Goal: Information Seeking & Learning: Find specific fact

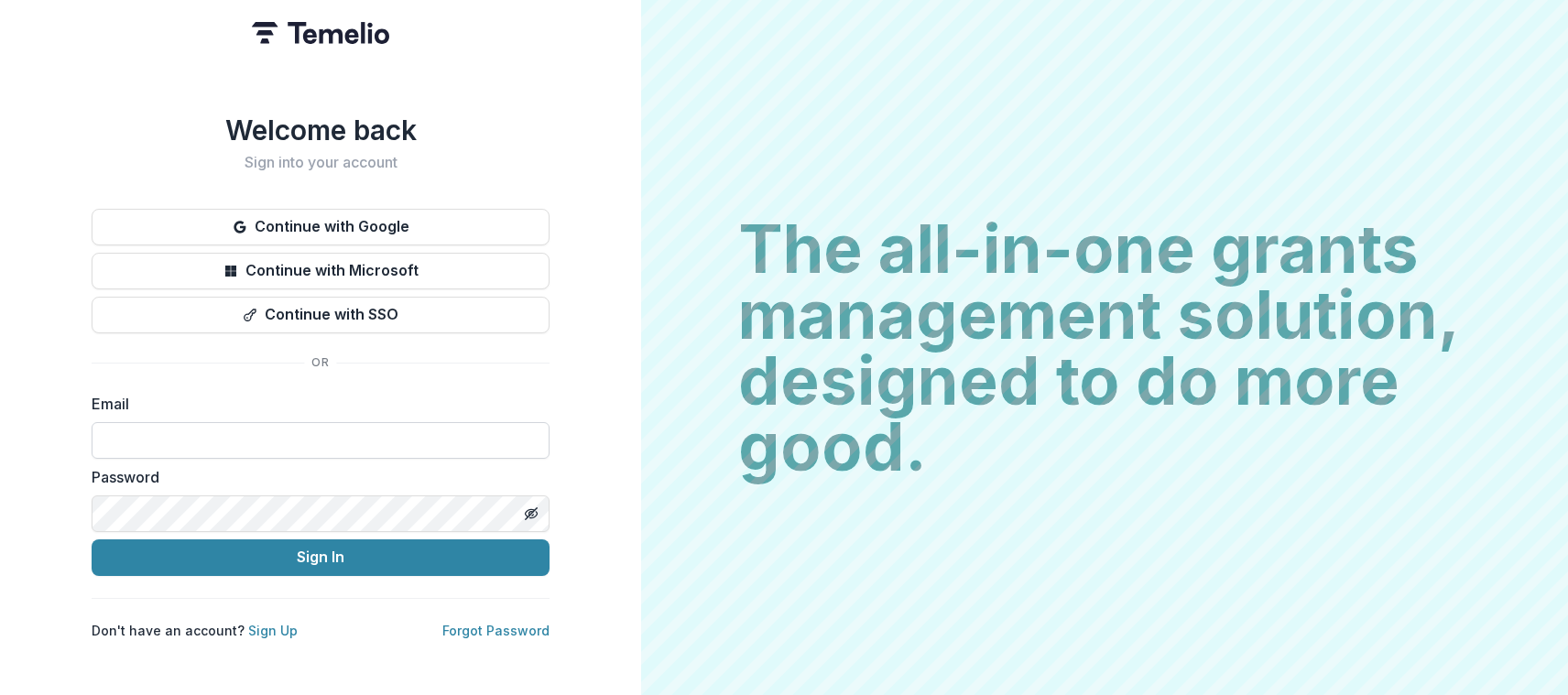
type input "**********"
click at [320, 549] on button "Sign In" at bounding box center [320, 557] width 458 height 37
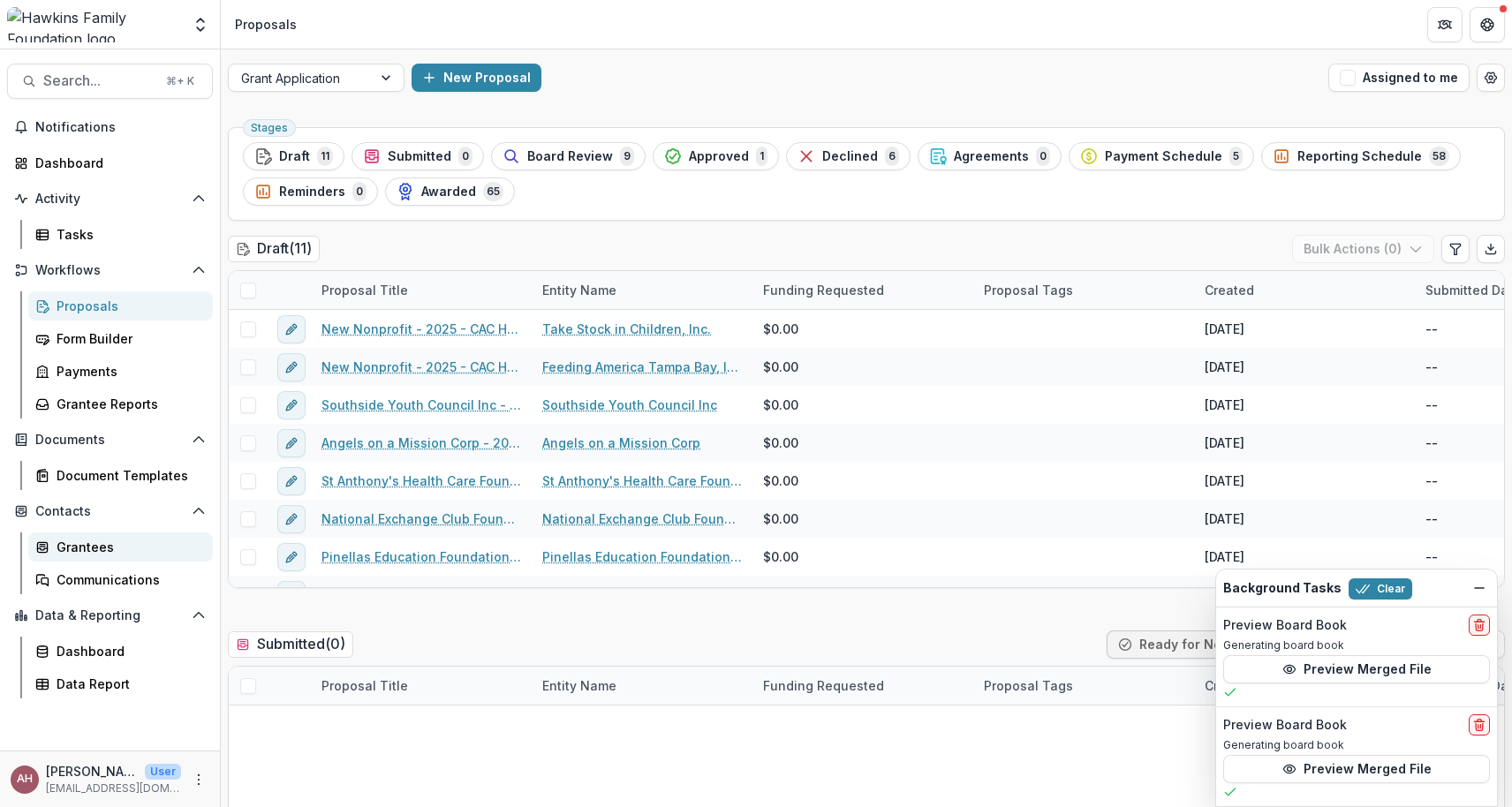
click at [112, 548] on div "Grantees" at bounding box center [127, 547] width 142 height 18
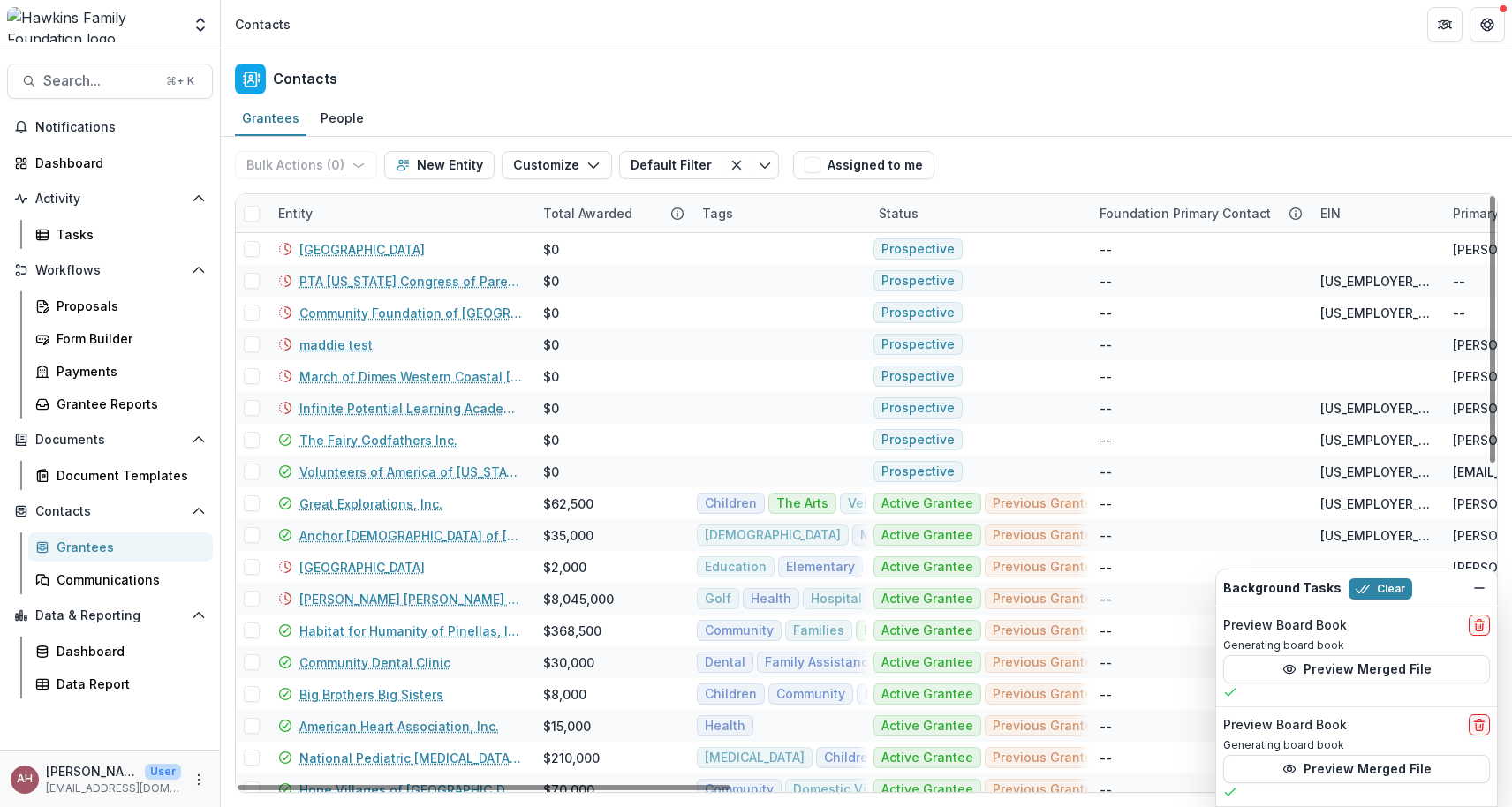
click at [302, 216] on div "Entity" at bounding box center [295, 212] width 55 height 18
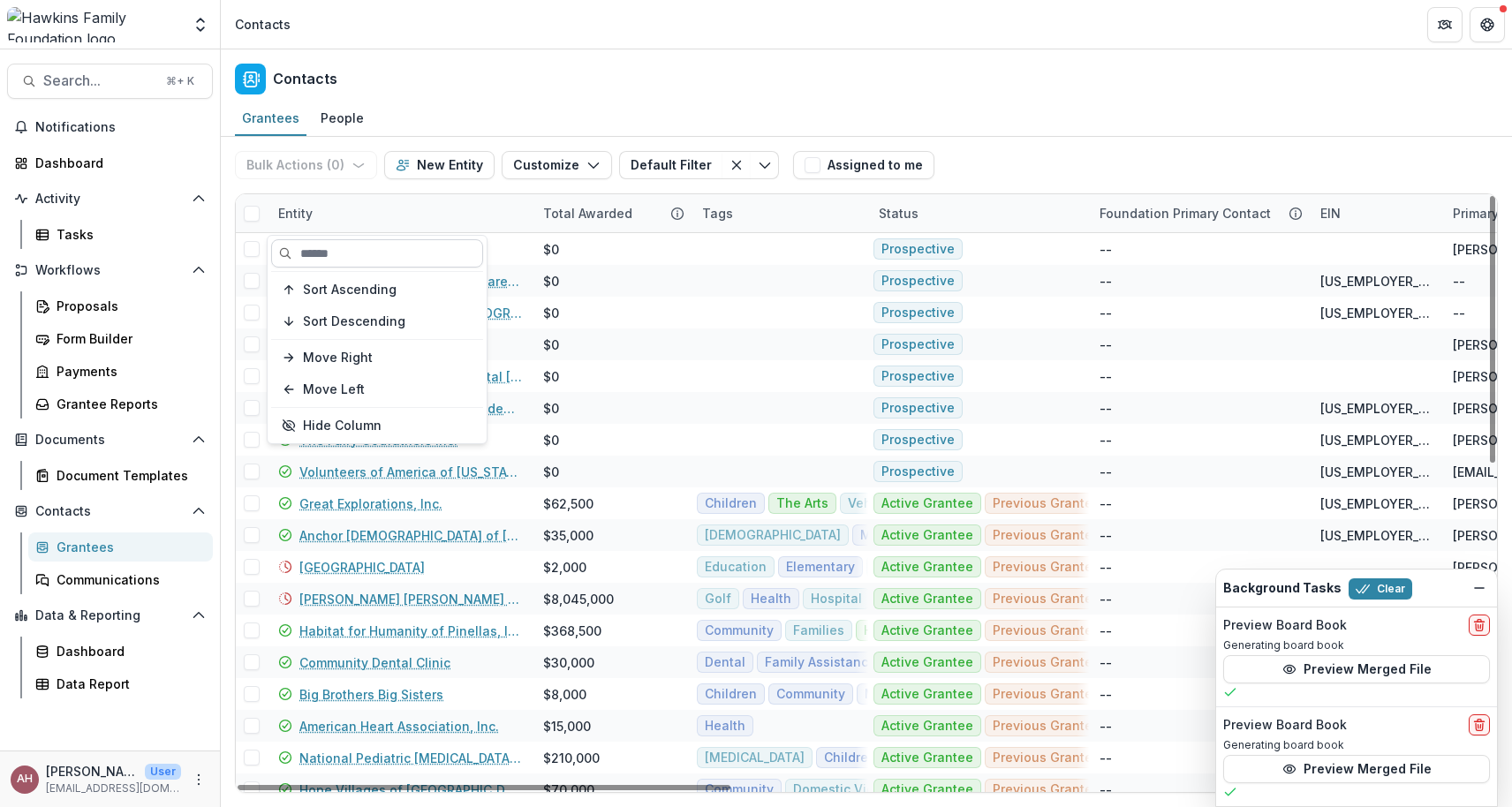
click at [313, 252] on input at bounding box center [378, 253] width 212 height 29
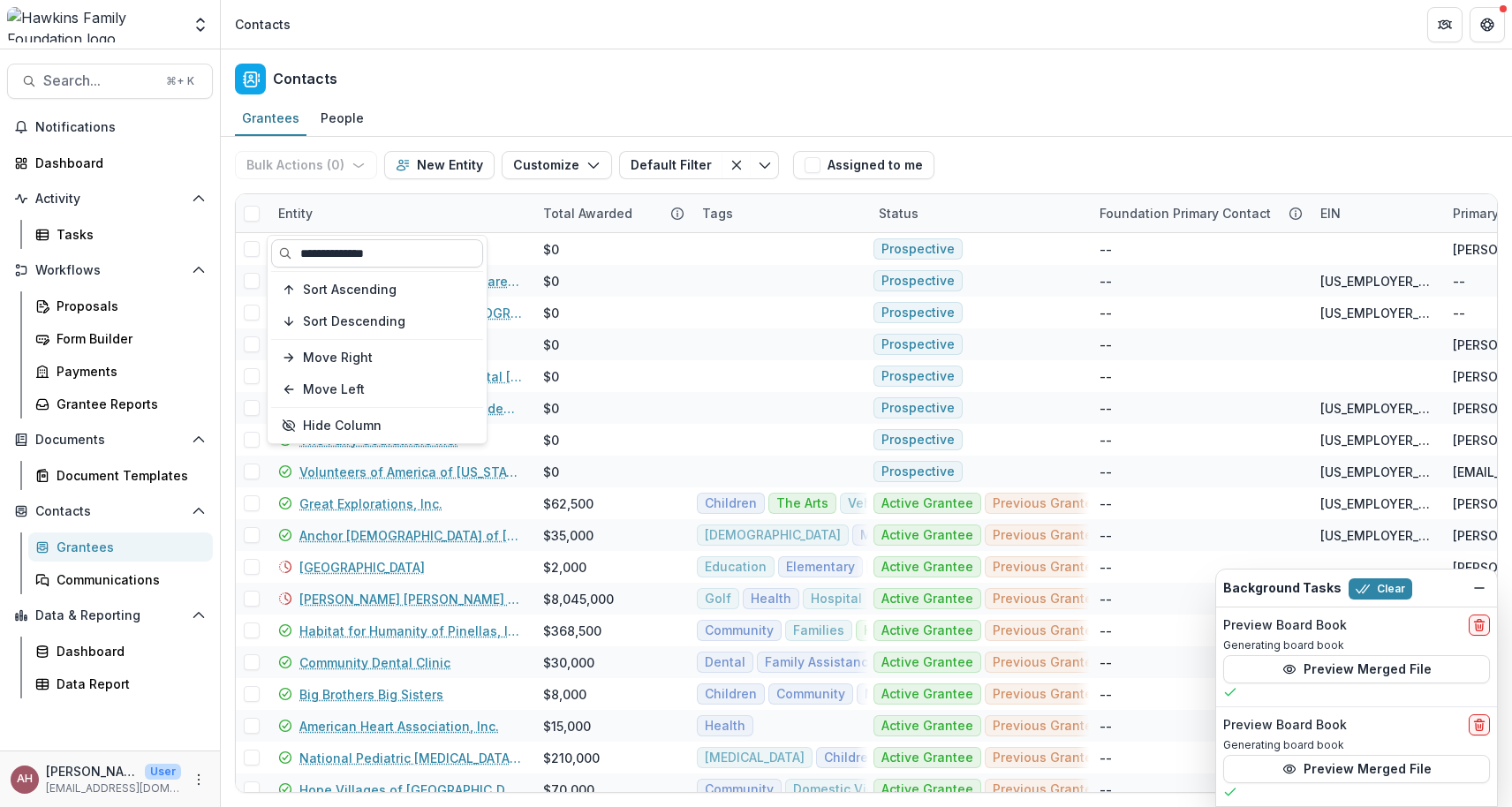
type input "**********"
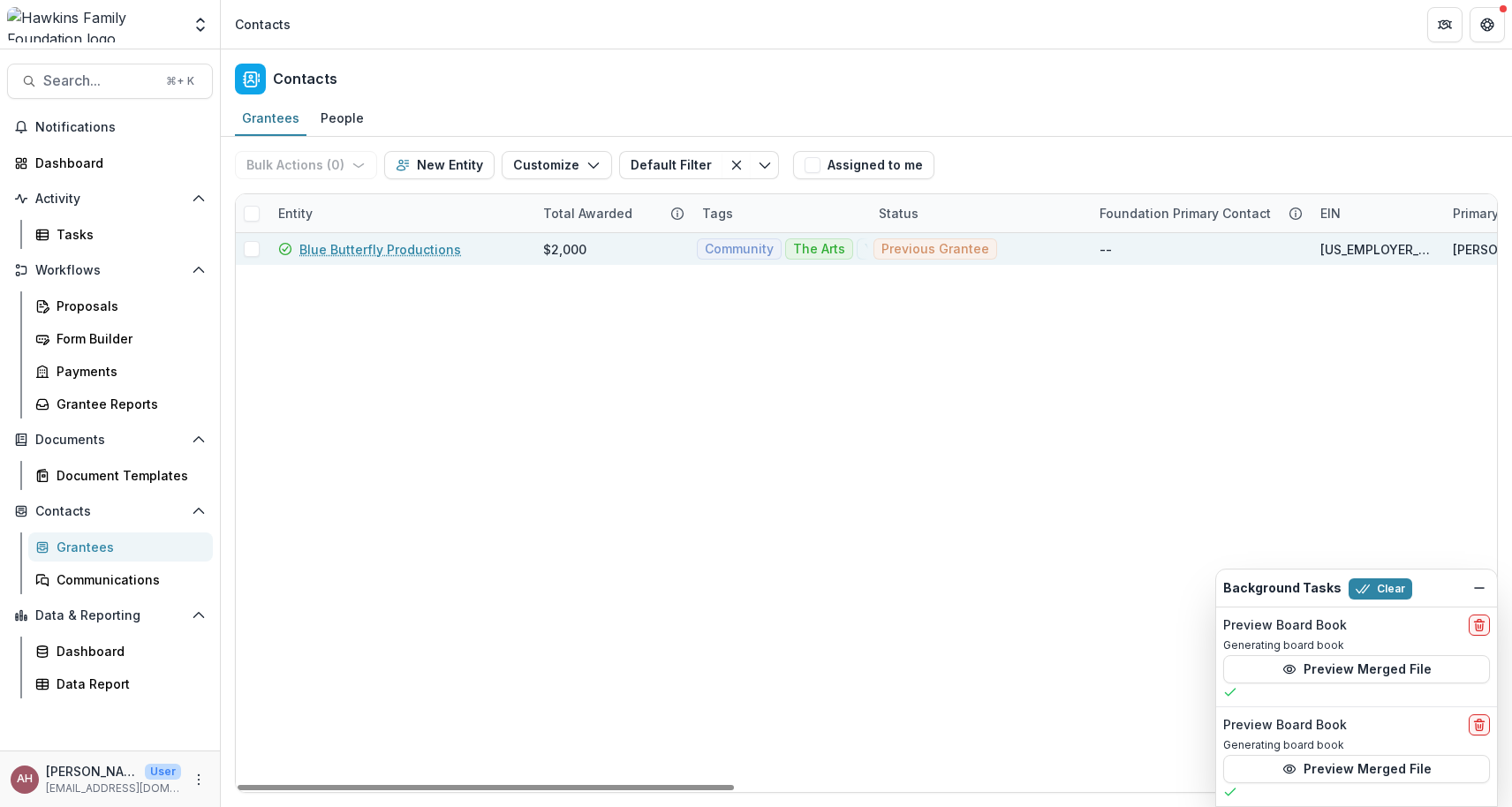
click at [388, 248] on link "Blue Butterfly Productions" at bounding box center [379, 249] width 162 height 18
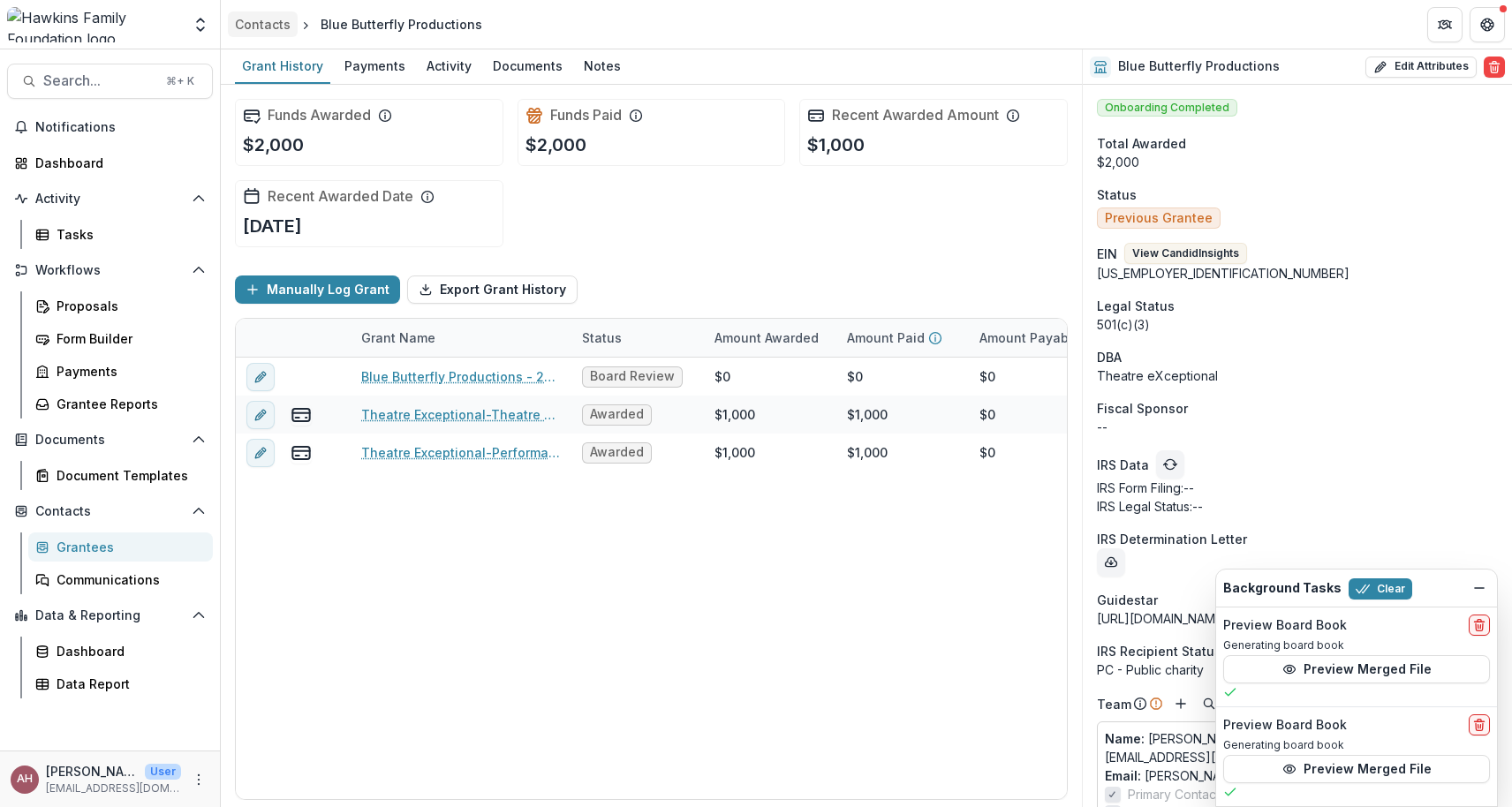
click at [265, 23] on div "Contacts" at bounding box center [263, 24] width 55 height 18
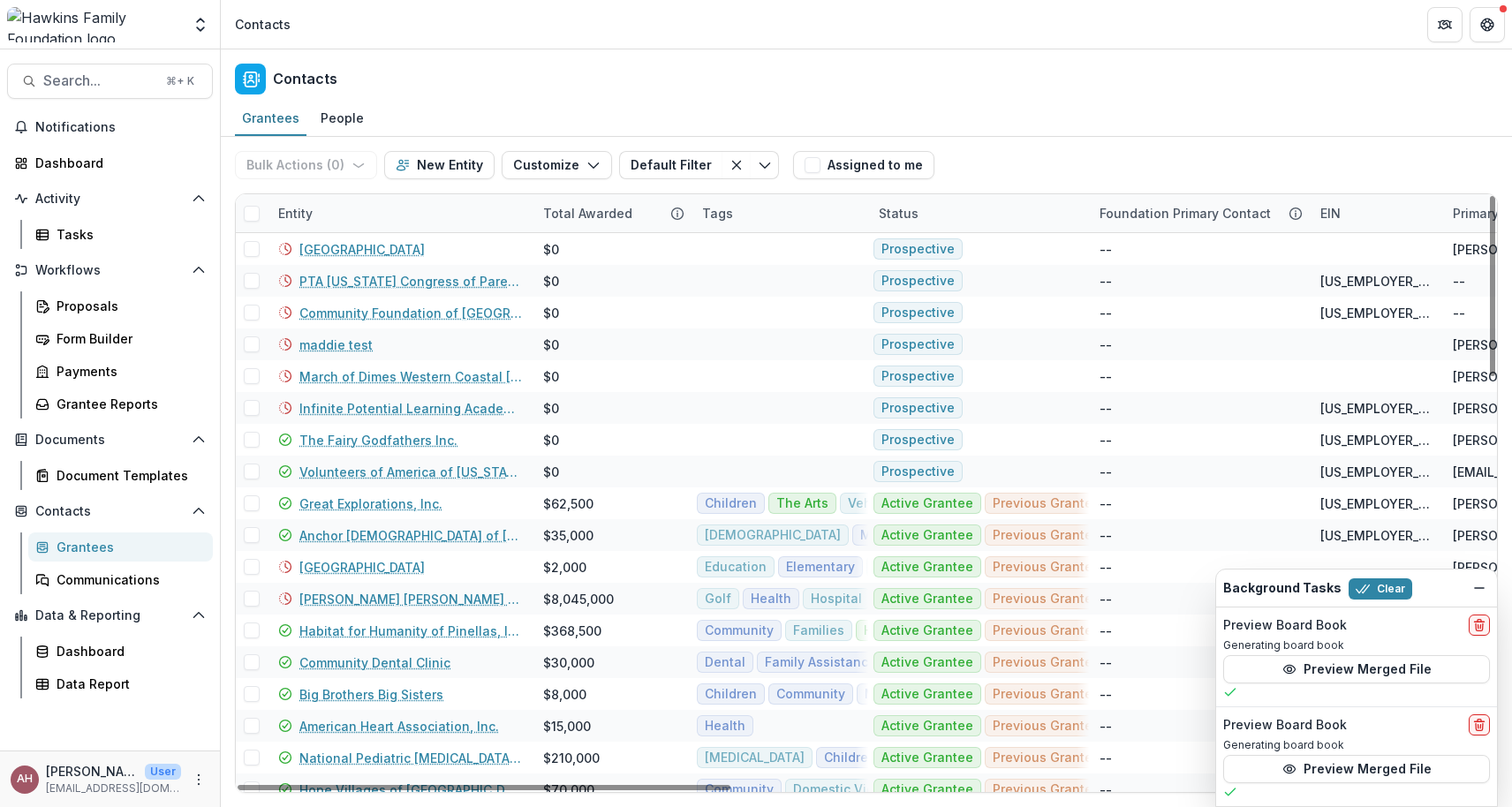
click at [311, 214] on div "Entity" at bounding box center [295, 212] width 55 height 18
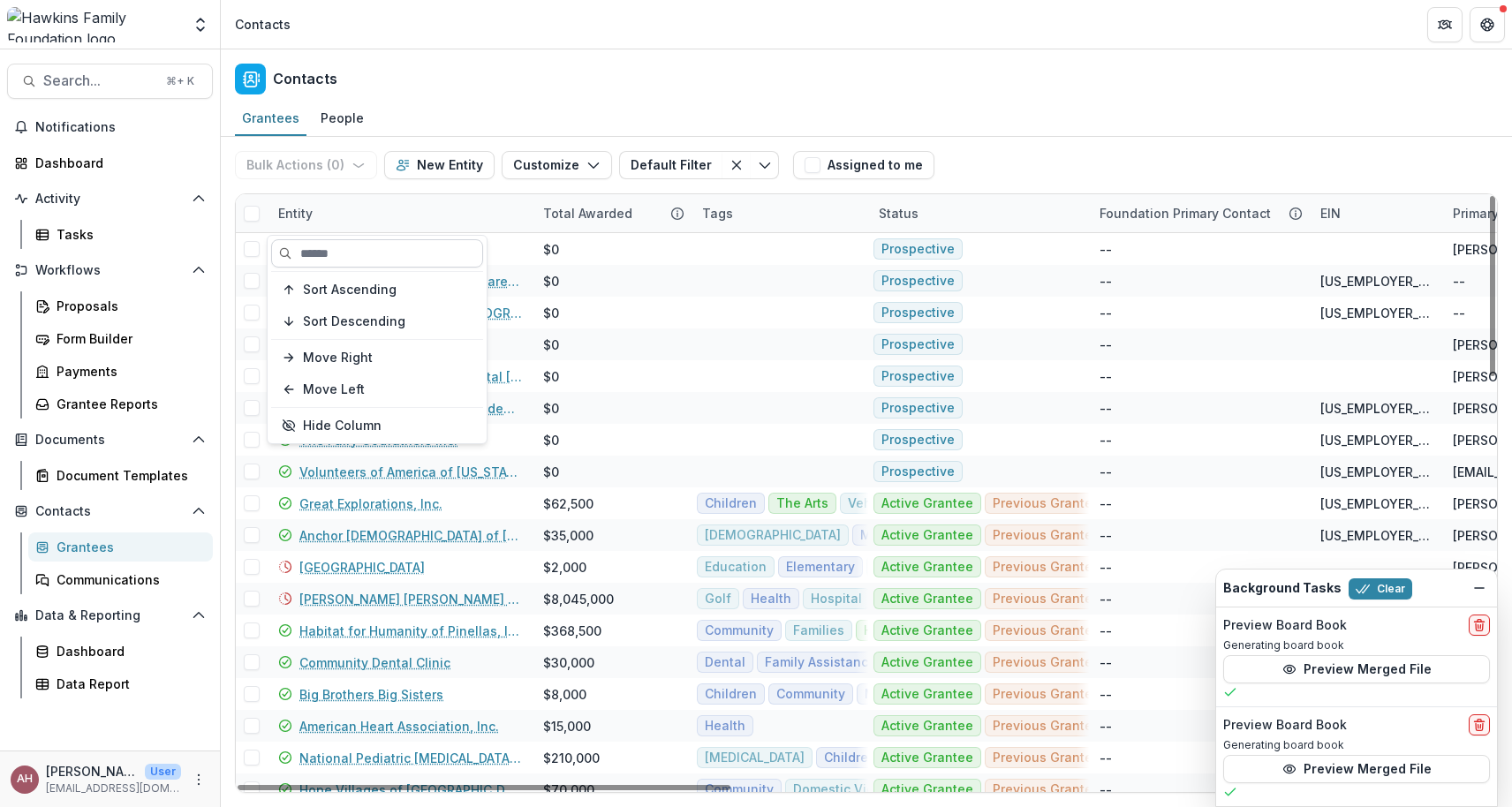
click at [318, 255] on input at bounding box center [378, 253] width 212 height 29
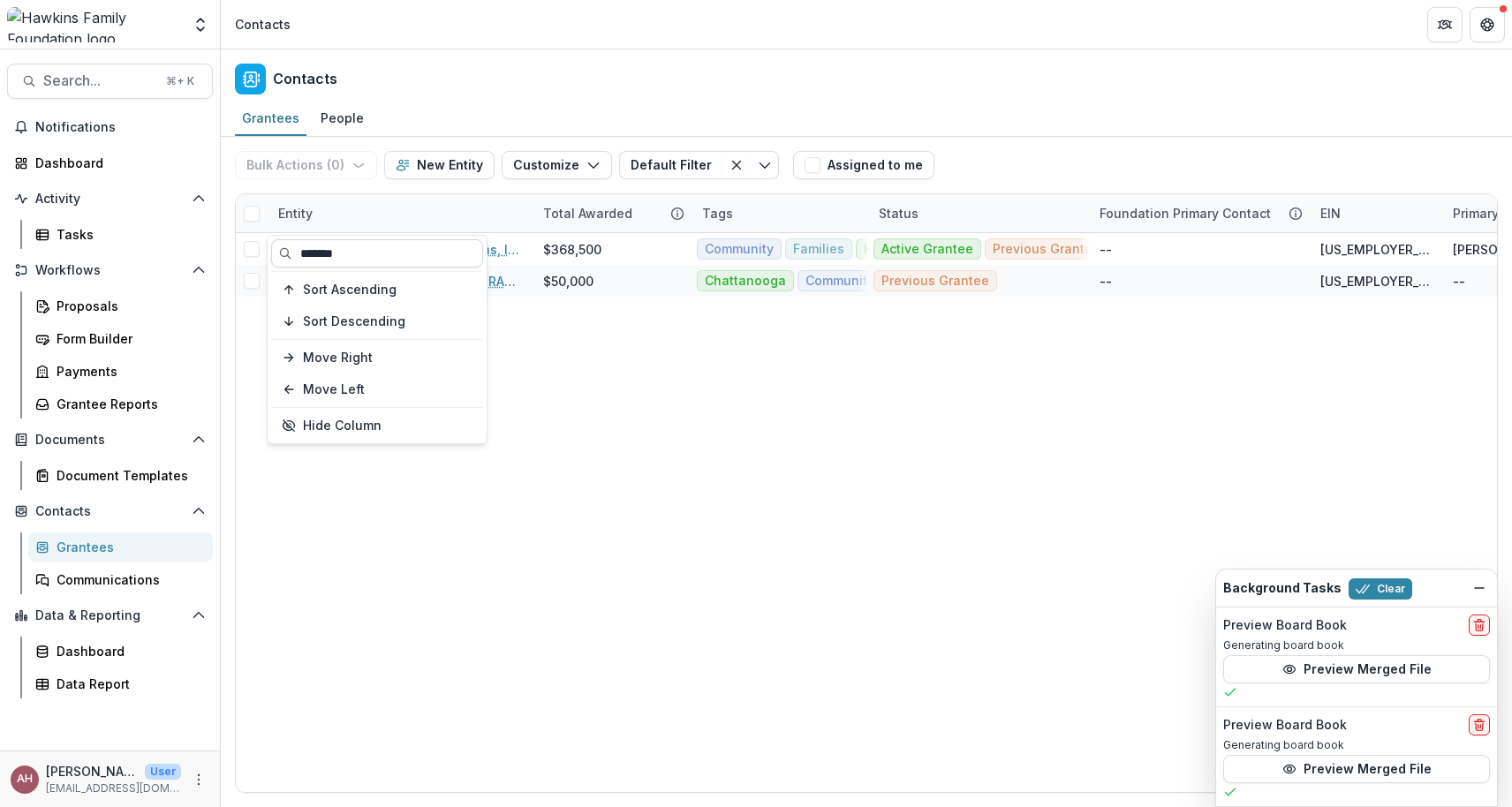
type input "*******"
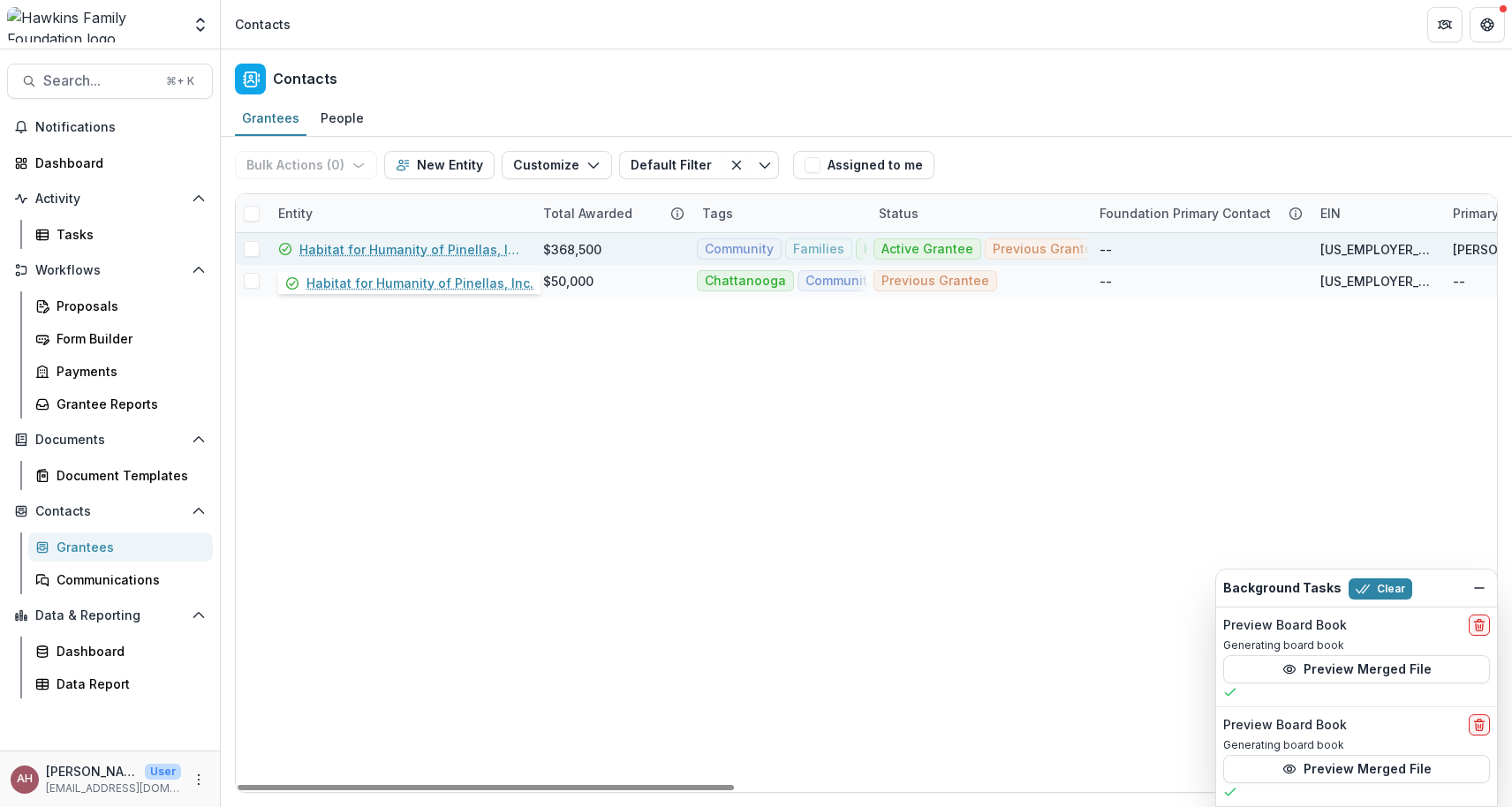
click at [356, 248] on link "Habitat for Humanity of Pinellas, Inc." at bounding box center [410, 249] width 223 height 18
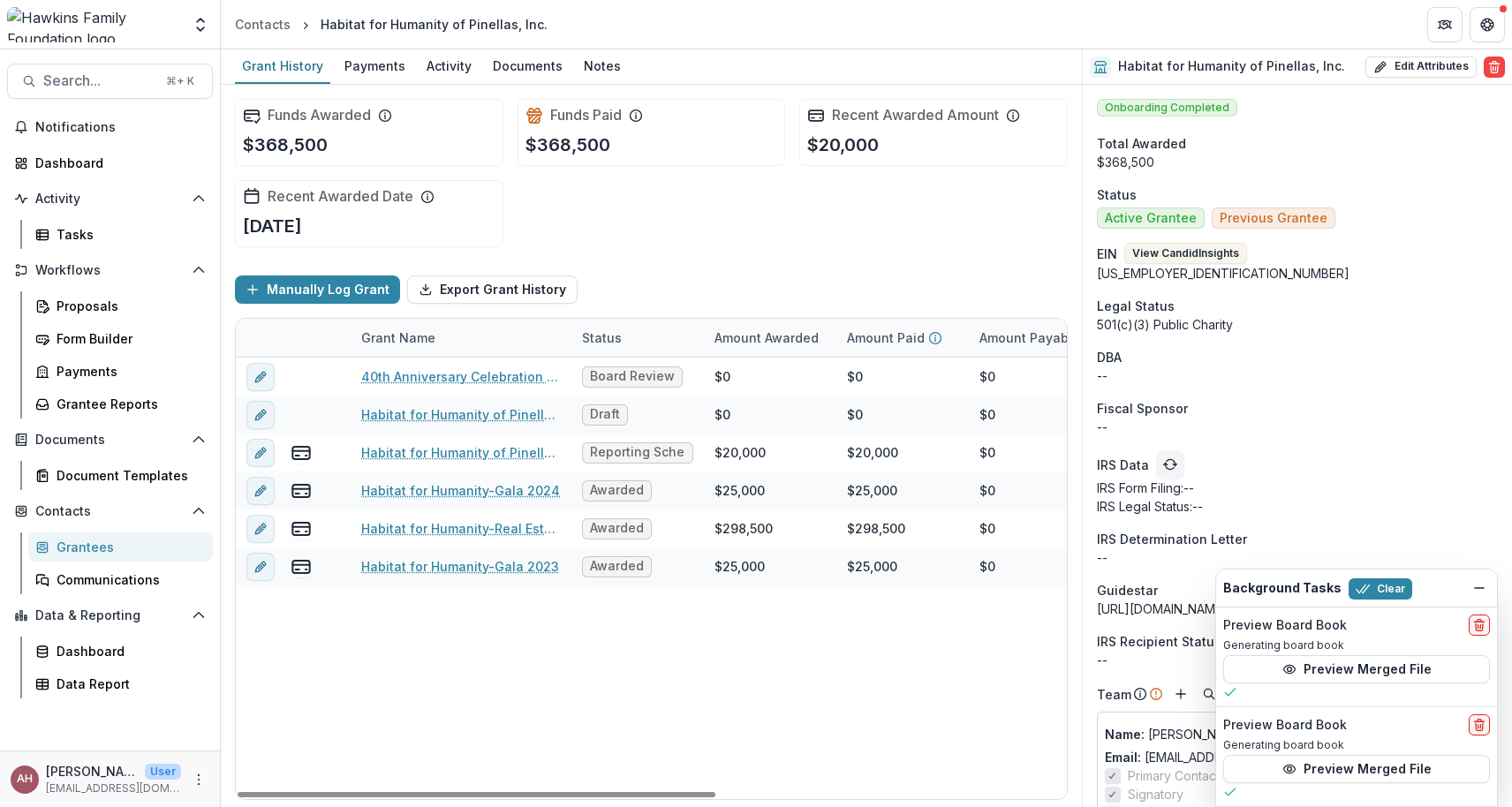
click at [538, 340] on div "Grant Name" at bounding box center [461, 338] width 221 height 38
click at [530, 664] on div "40th Anniversary Celebration Presenting Sponsor Board Review $0 $0 $0 -- -- $40…" at bounding box center [956, 578] width 1439 height 442
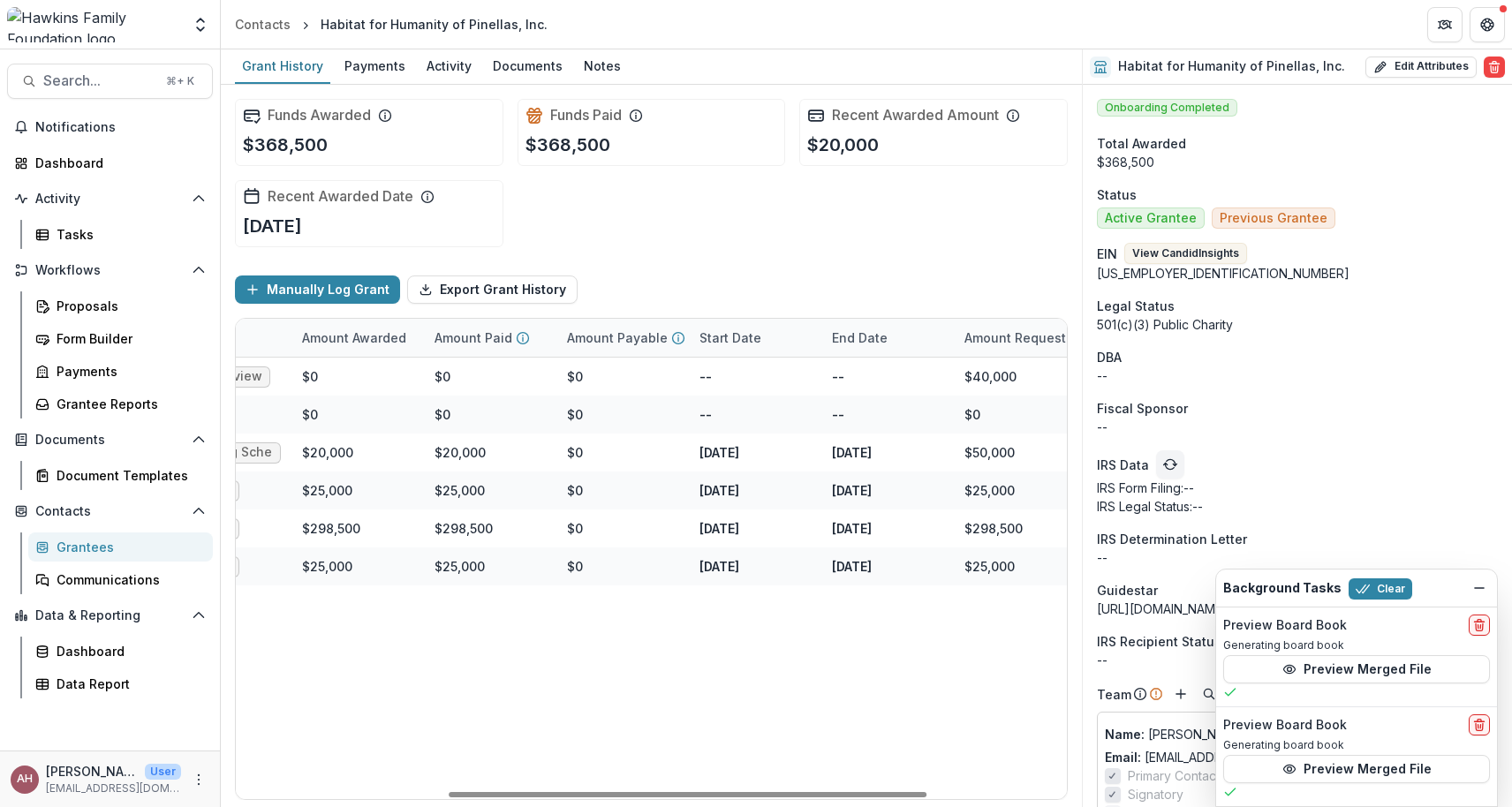
scroll to position [0, 360]
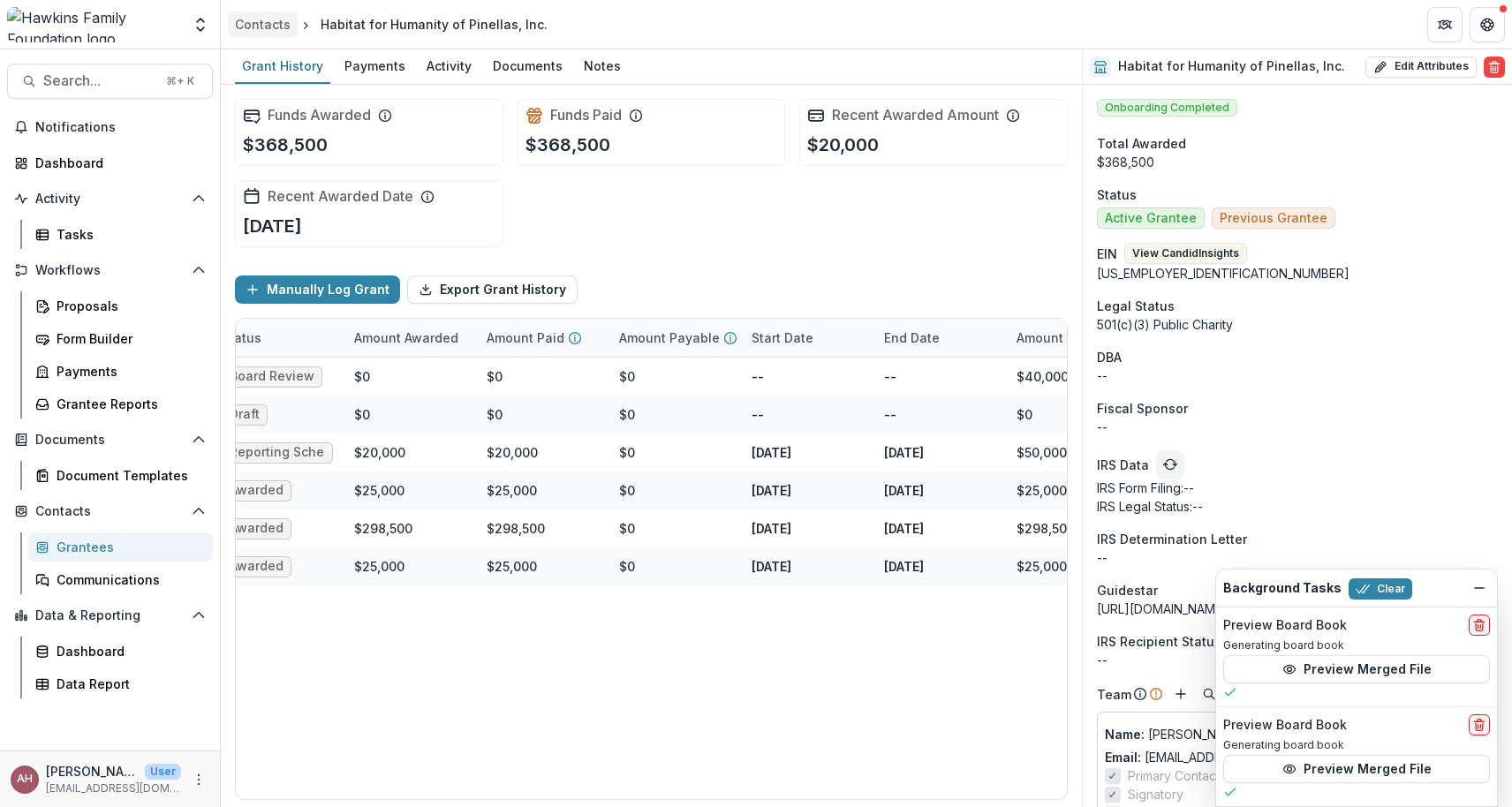
click at [267, 33] on div "Contacts" at bounding box center [263, 24] width 55 height 18
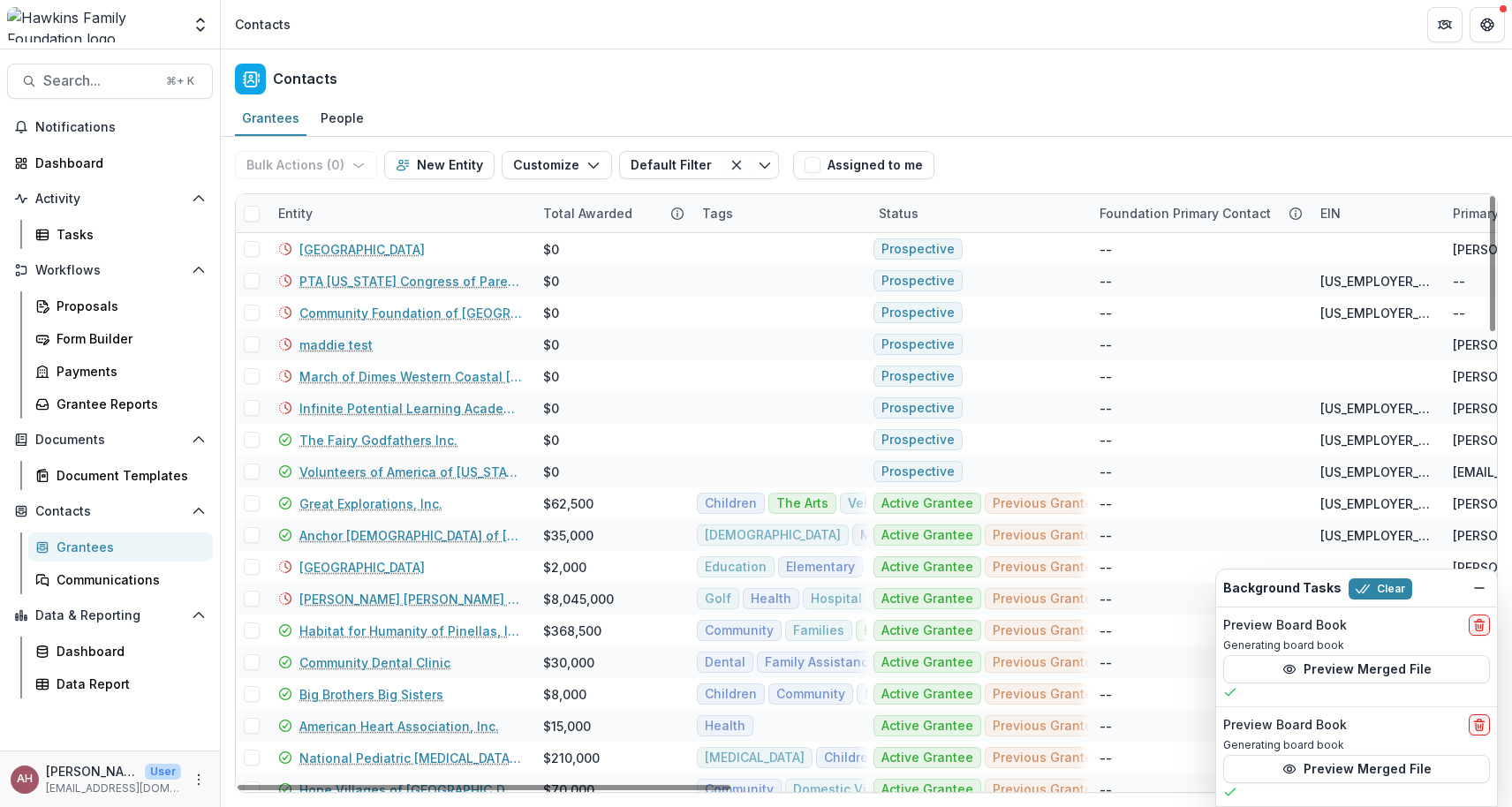
click at [303, 210] on div "Entity" at bounding box center [295, 212] width 55 height 18
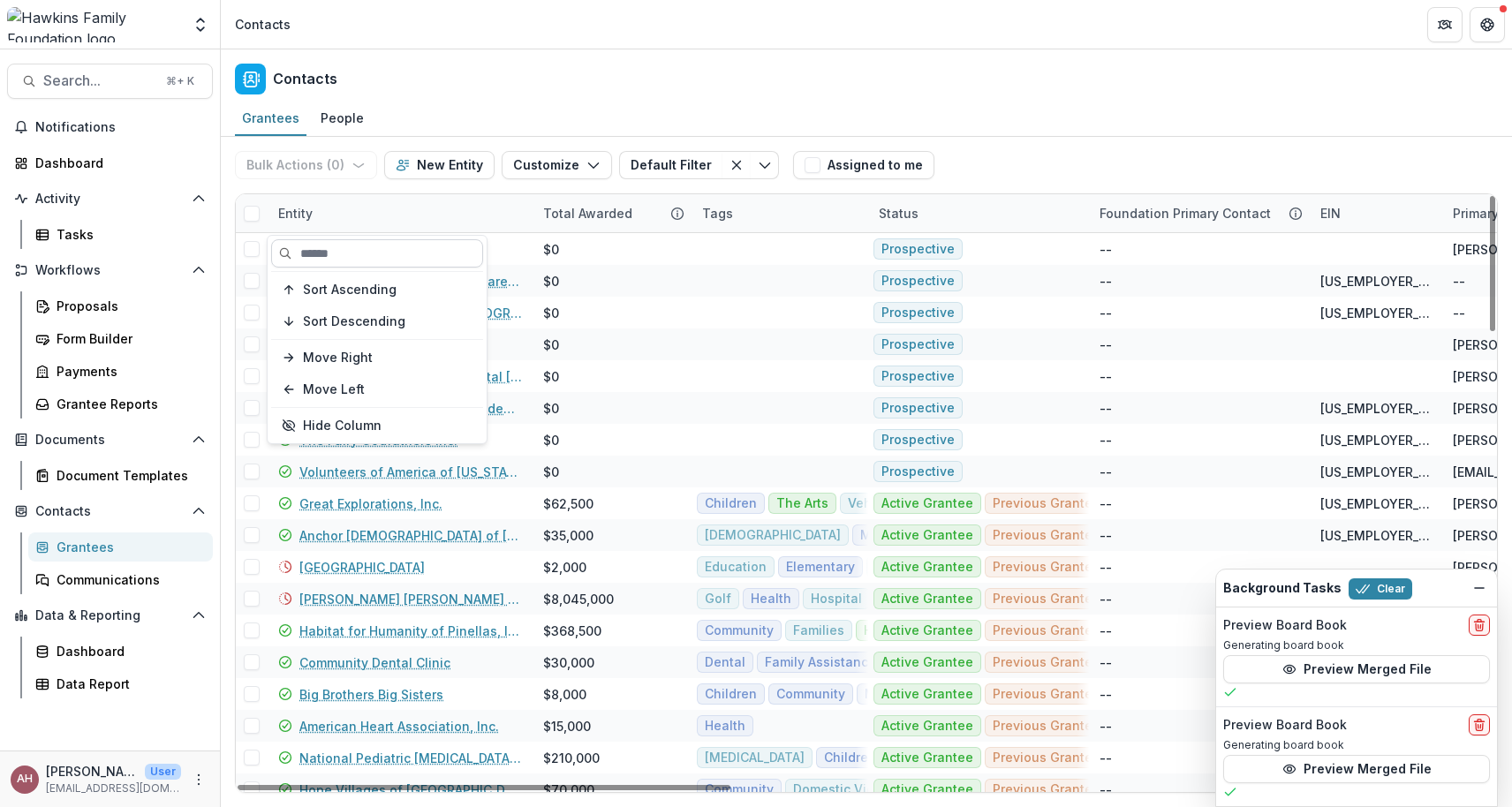
click at [319, 251] on input at bounding box center [378, 253] width 212 height 29
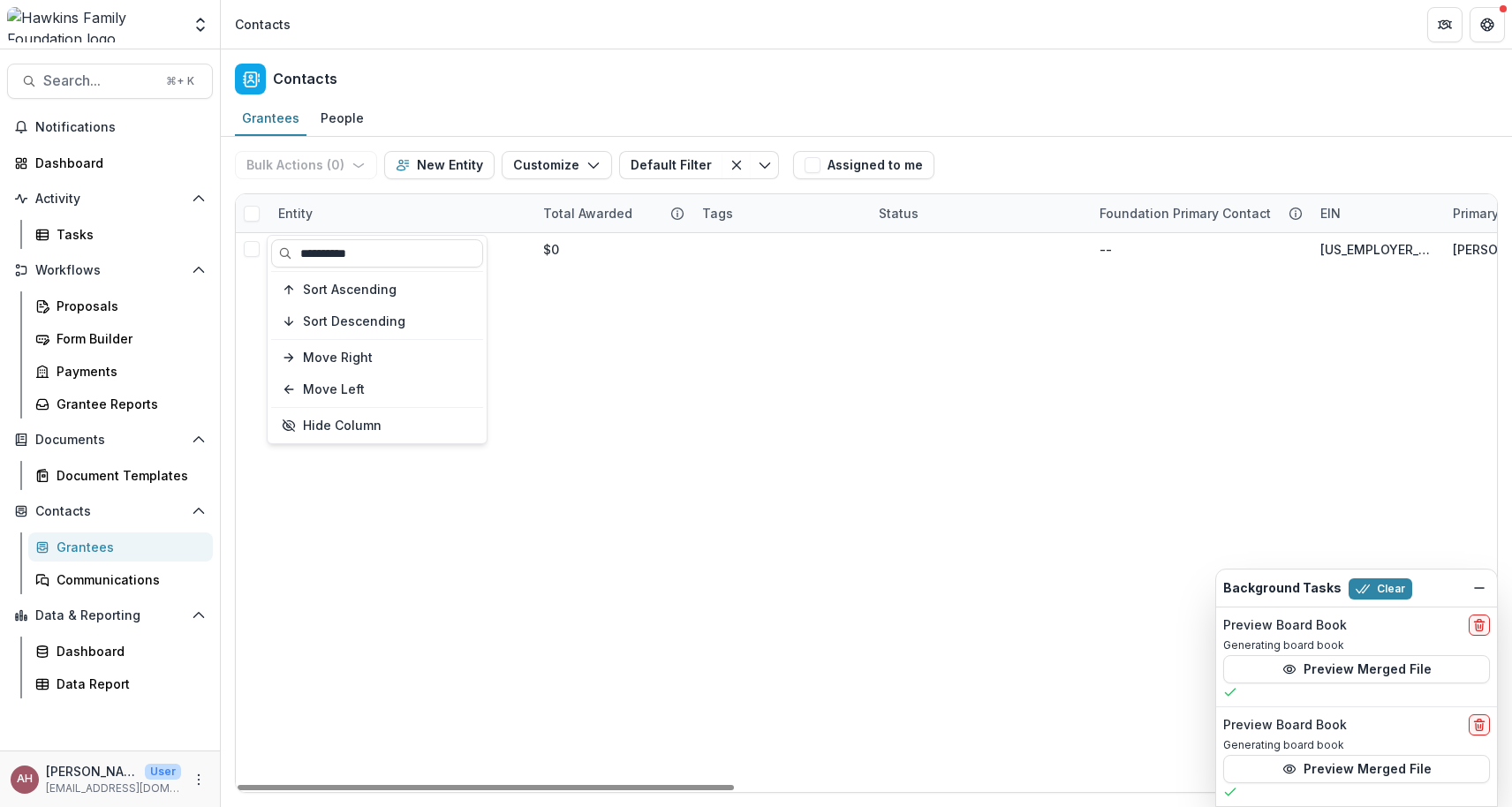
type input "**********"
click at [280, 121] on div "Grantees" at bounding box center [270, 118] width 72 height 26
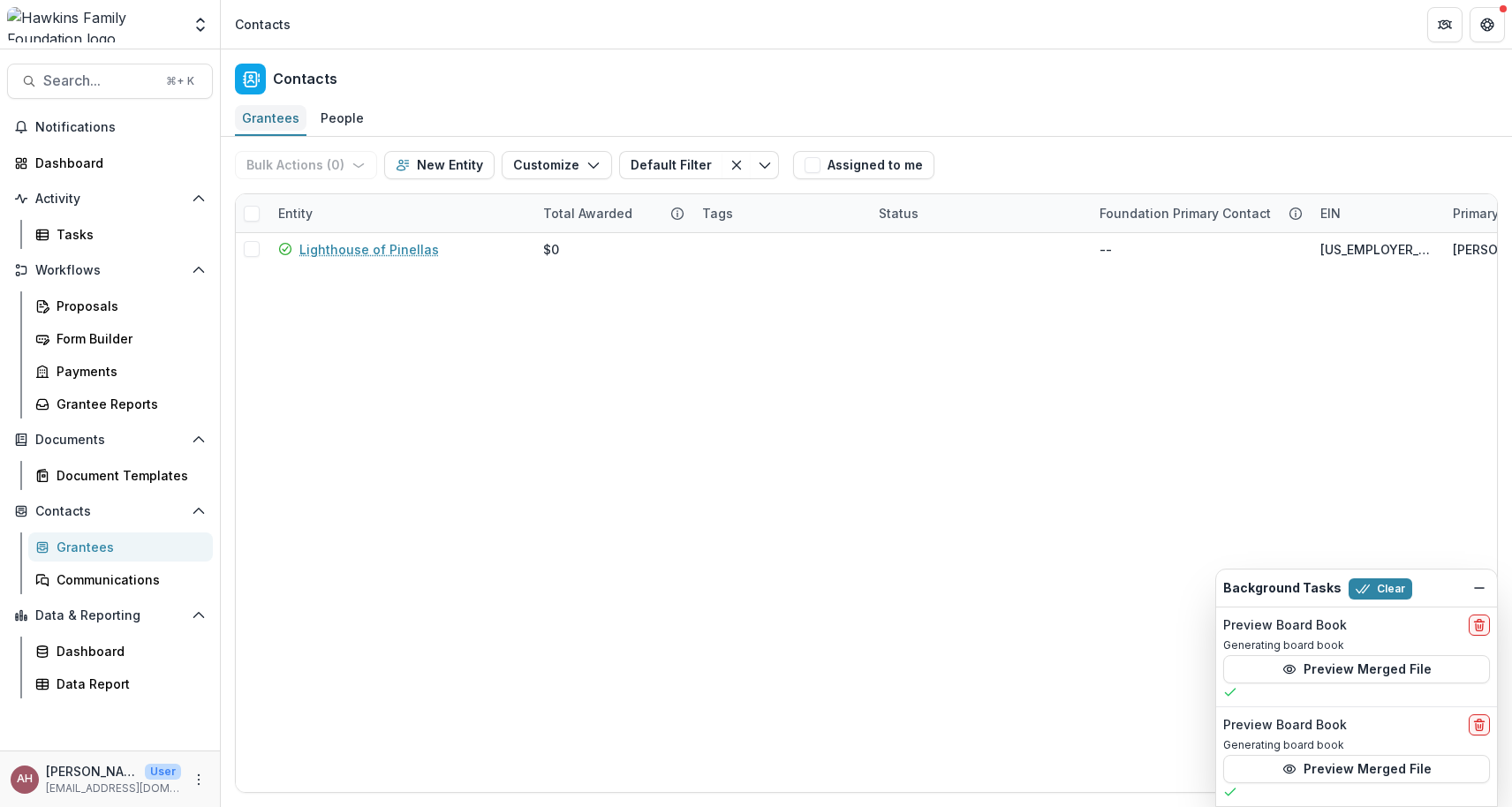
click at [280, 121] on div "Grantees" at bounding box center [270, 118] width 72 height 26
click at [84, 547] on div "Grantees" at bounding box center [127, 547] width 142 height 18
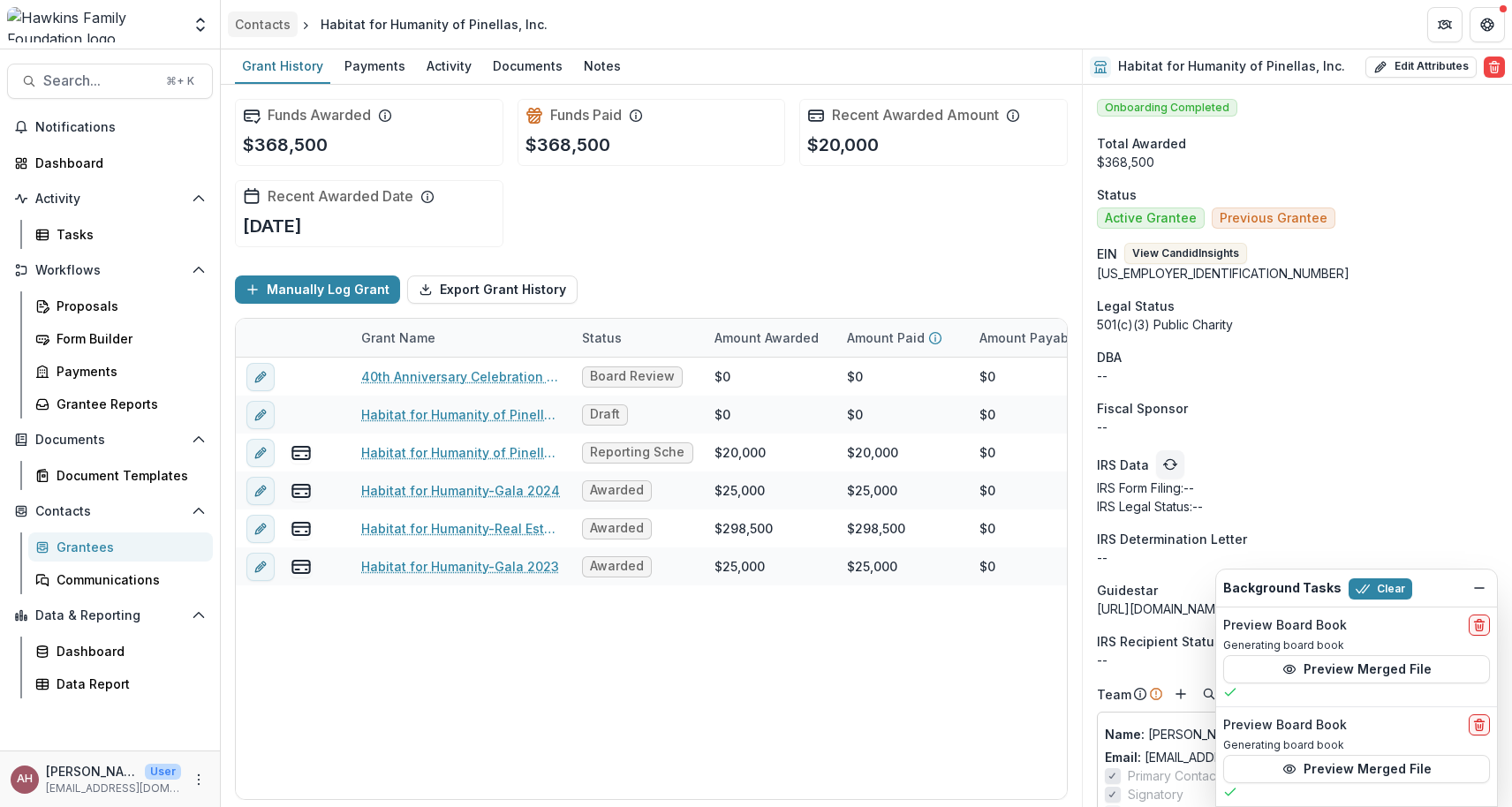
click at [264, 23] on div "Contacts" at bounding box center [263, 24] width 55 height 18
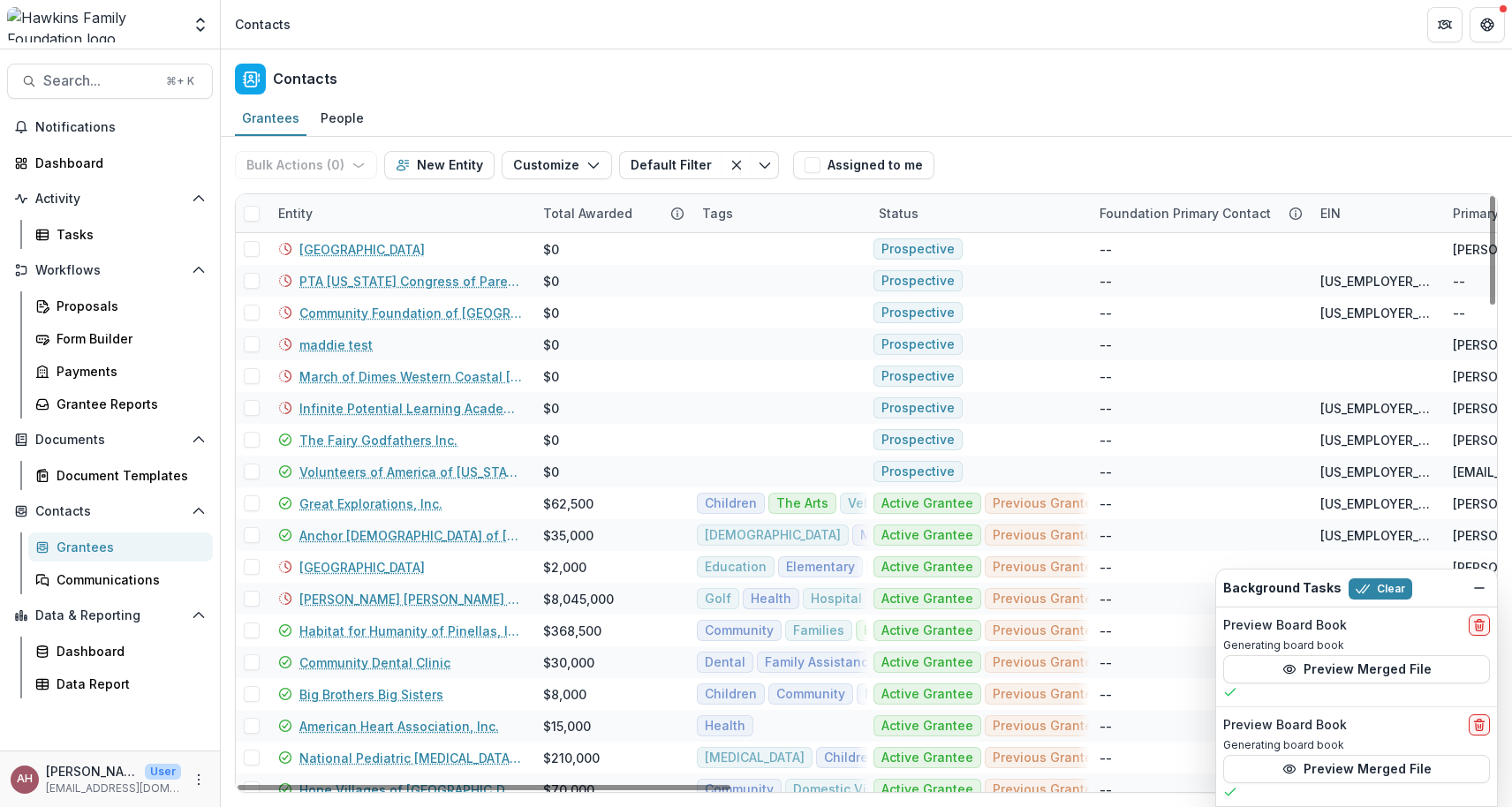
click at [295, 215] on div "Entity" at bounding box center [295, 212] width 55 height 18
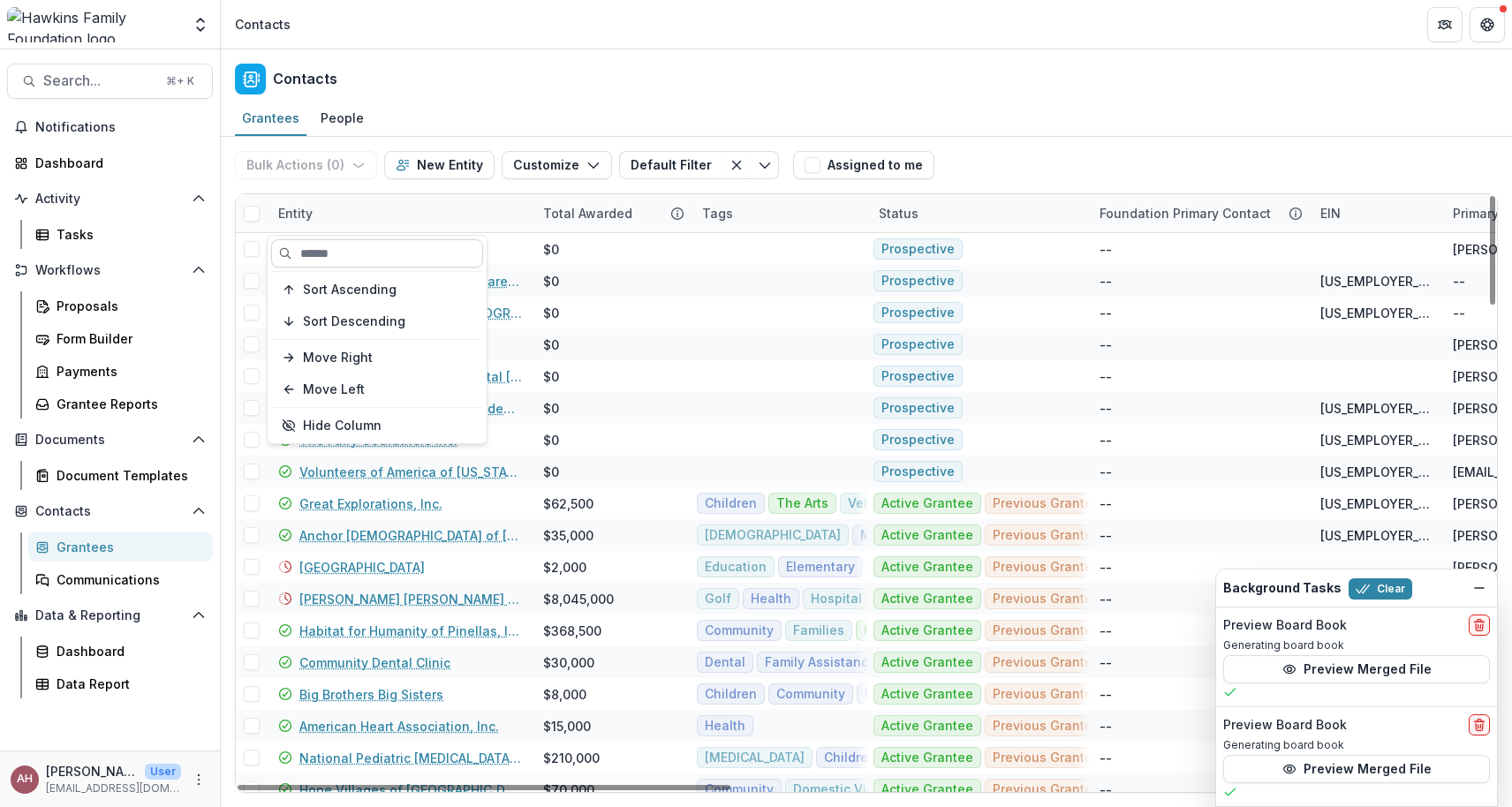
click at [321, 249] on input at bounding box center [378, 253] width 212 height 29
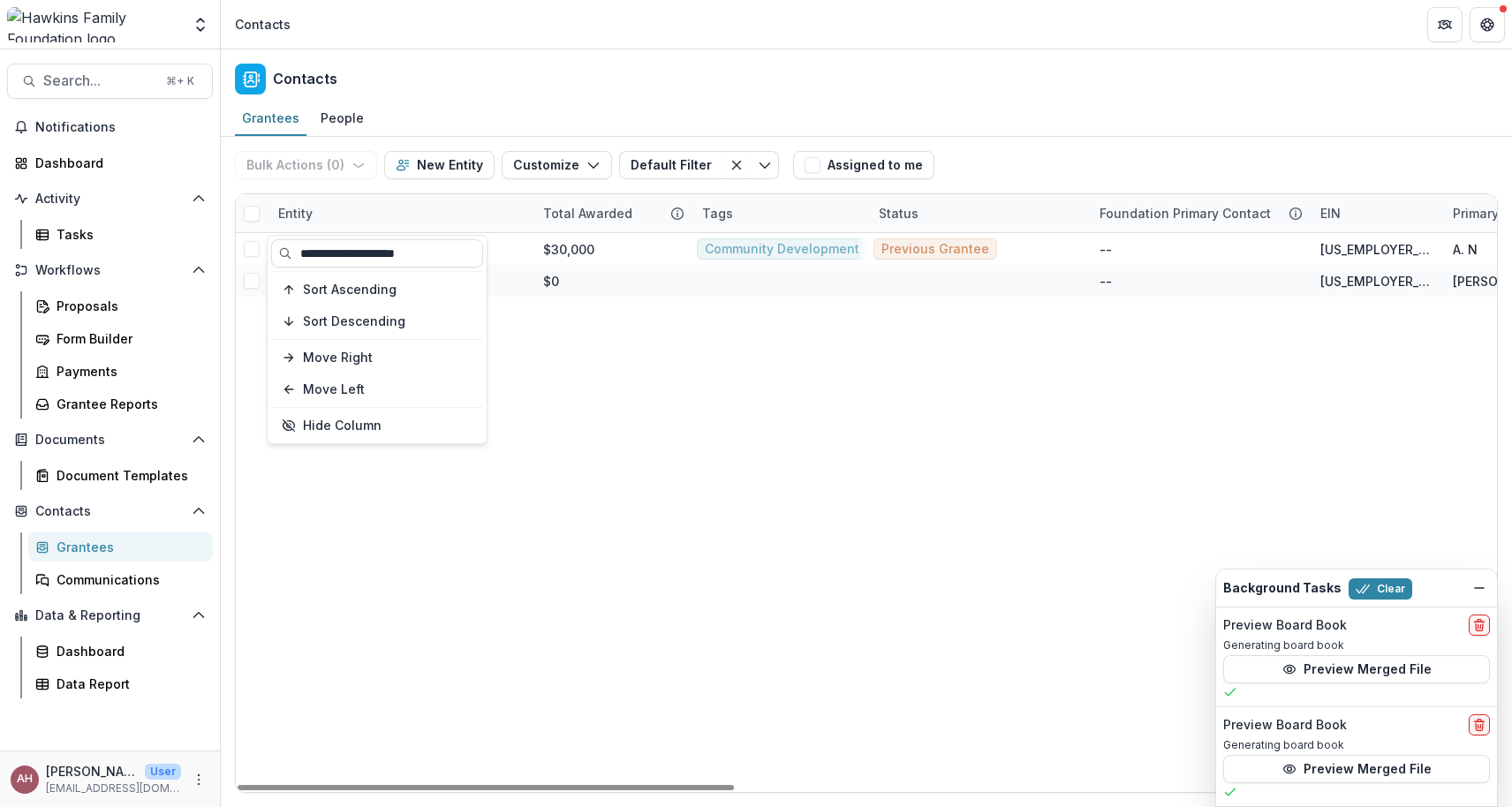
type input "**********"
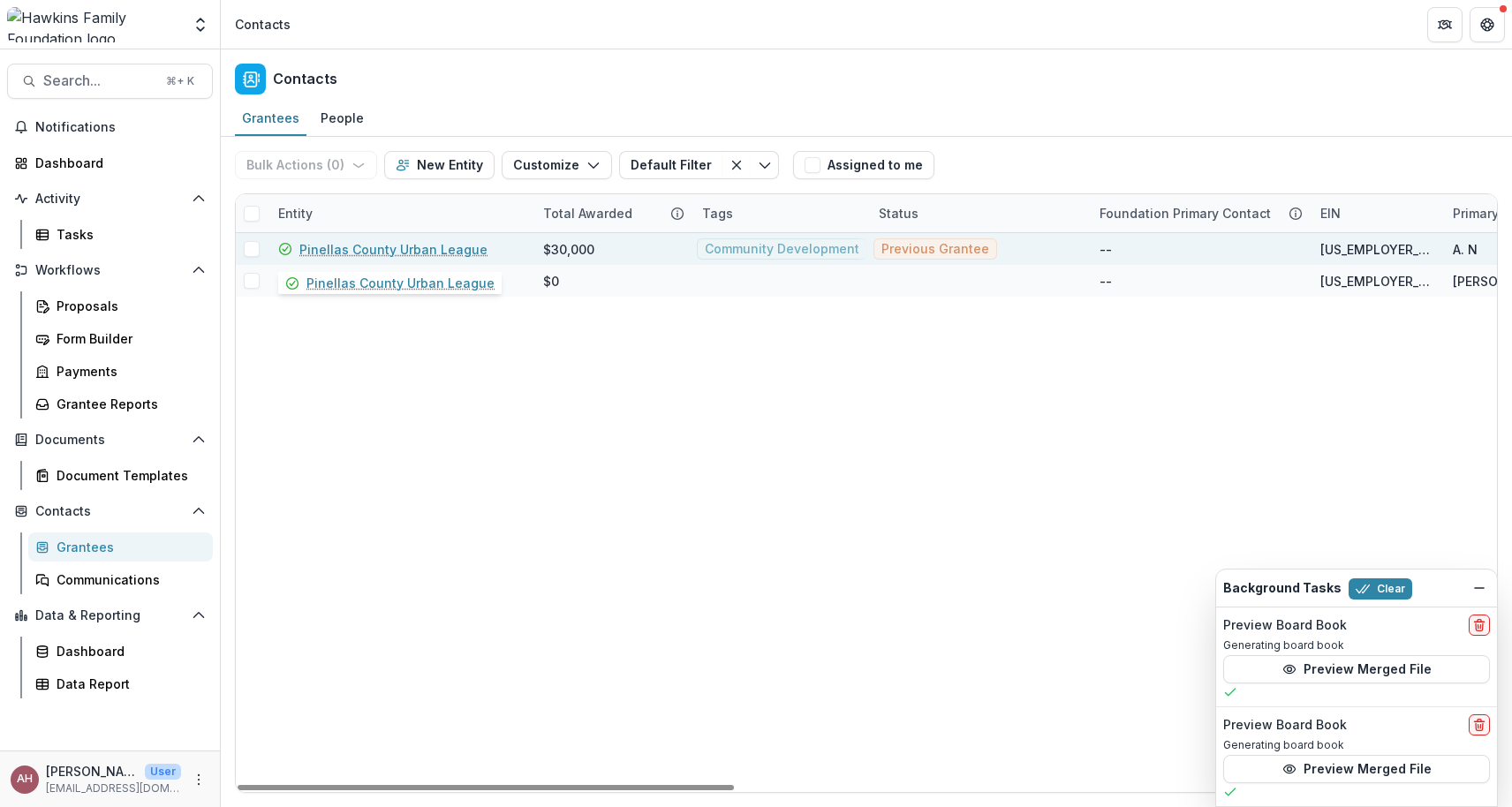
click at [433, 249] on link "Pinellas County Urban League" at bounding box center [393, 249] width 188 height 18
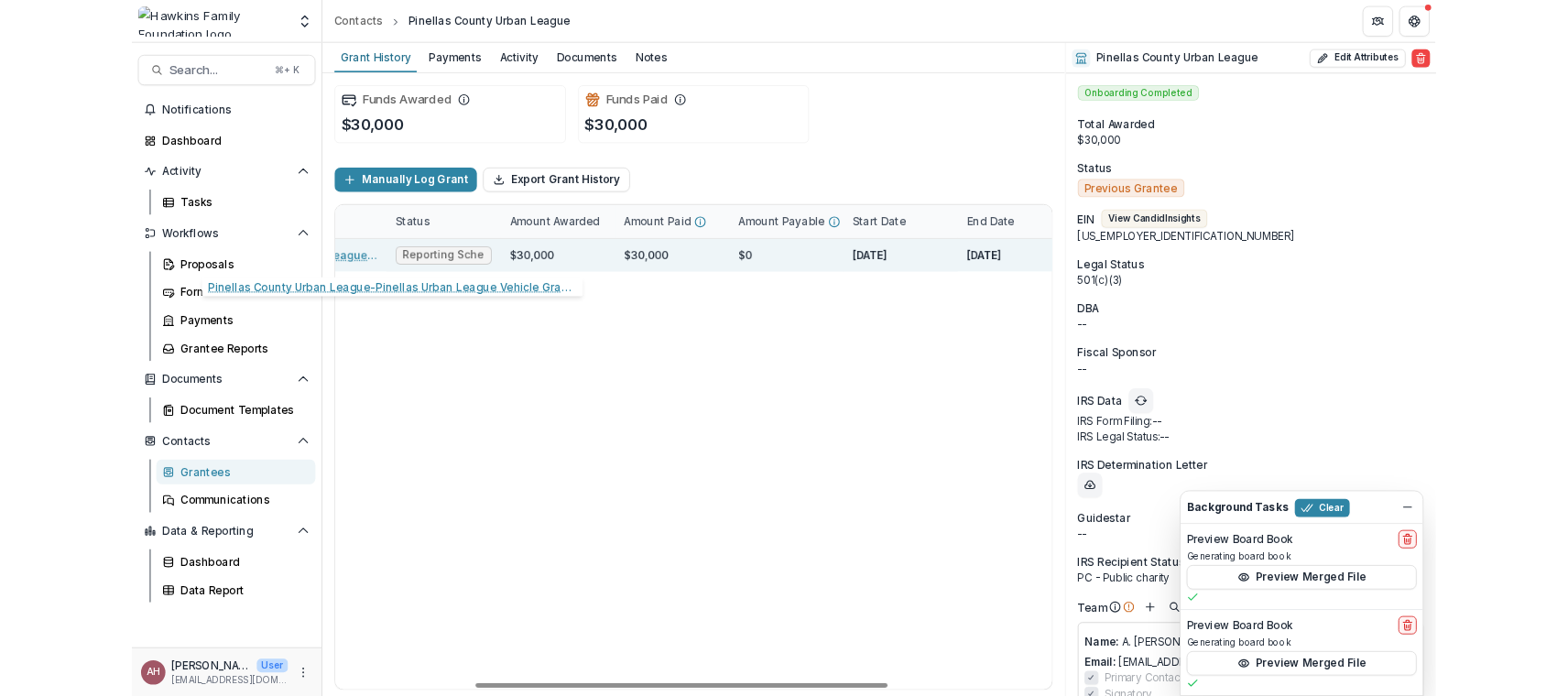
scroll to position [0, 302]
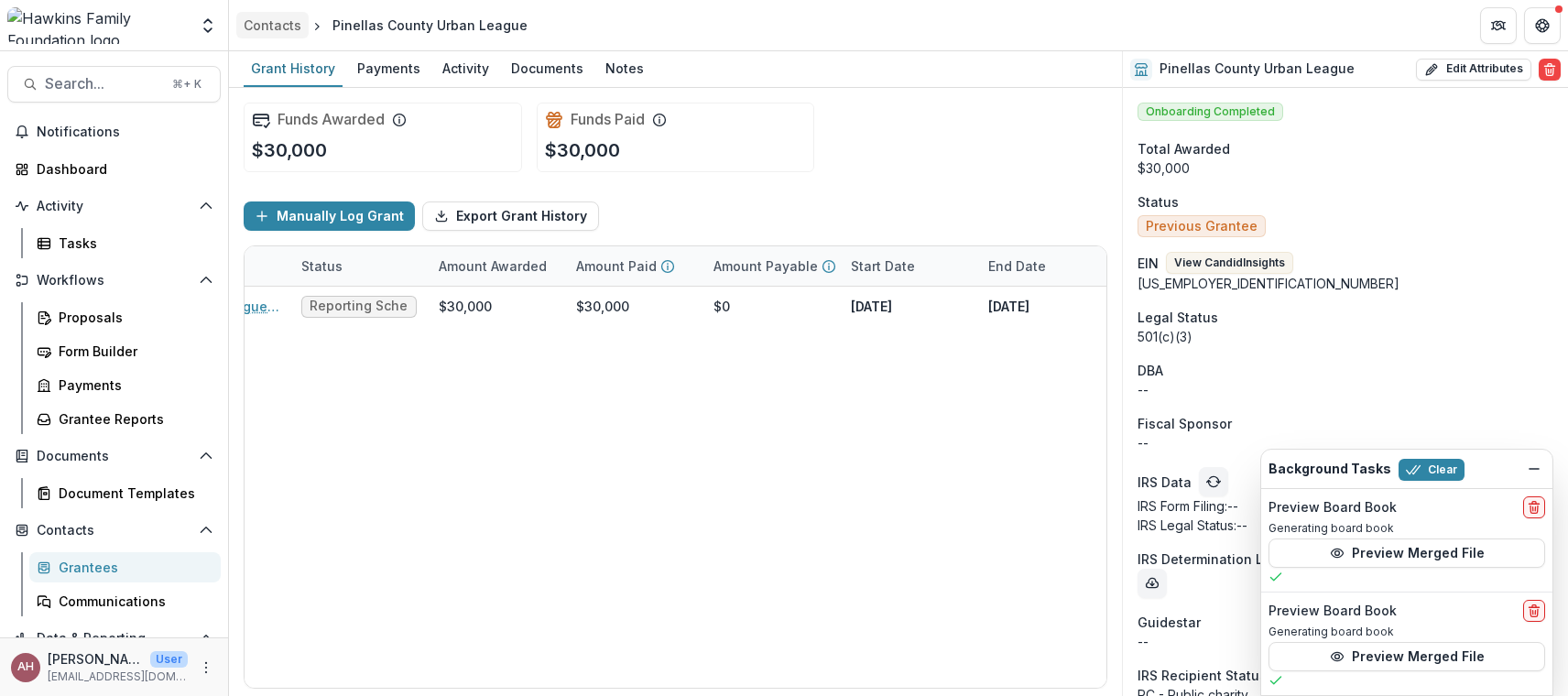
click at [266, 27] on div "Contacts" at bounding box center [273, 25] width 57 height 19
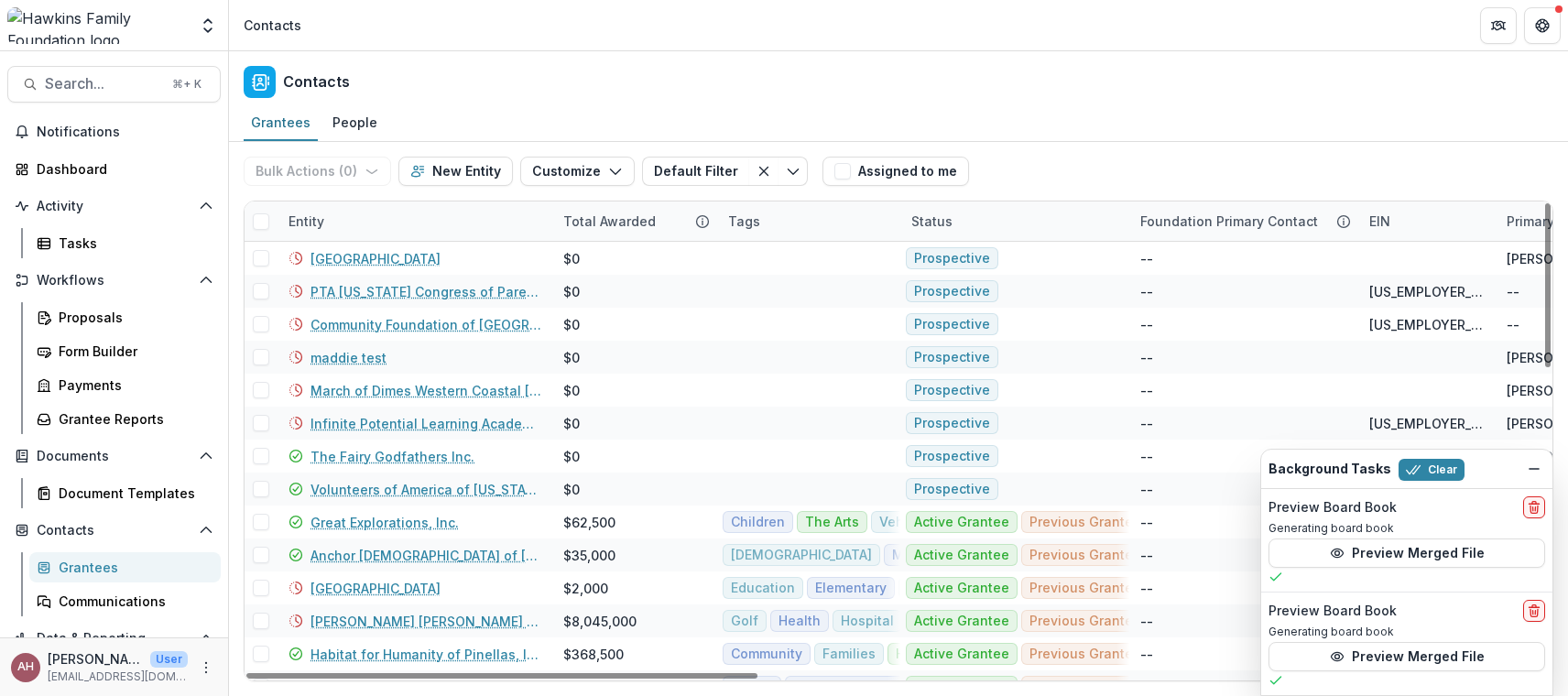
click at [305, 219] on div "Entity" at bounding box center [306, 220] width 57 height 19
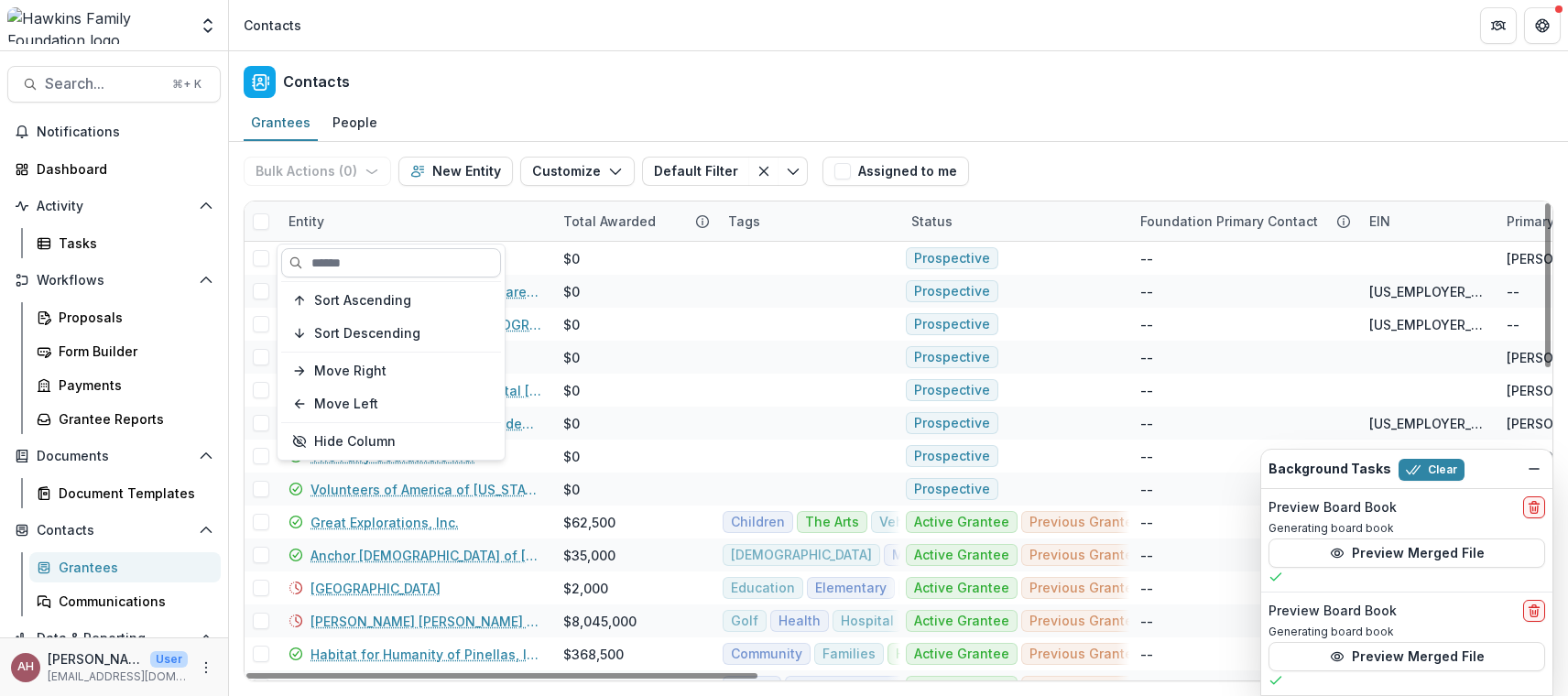
click at [325, 268] on input at bounding box center [392, 263] width 220 height 30
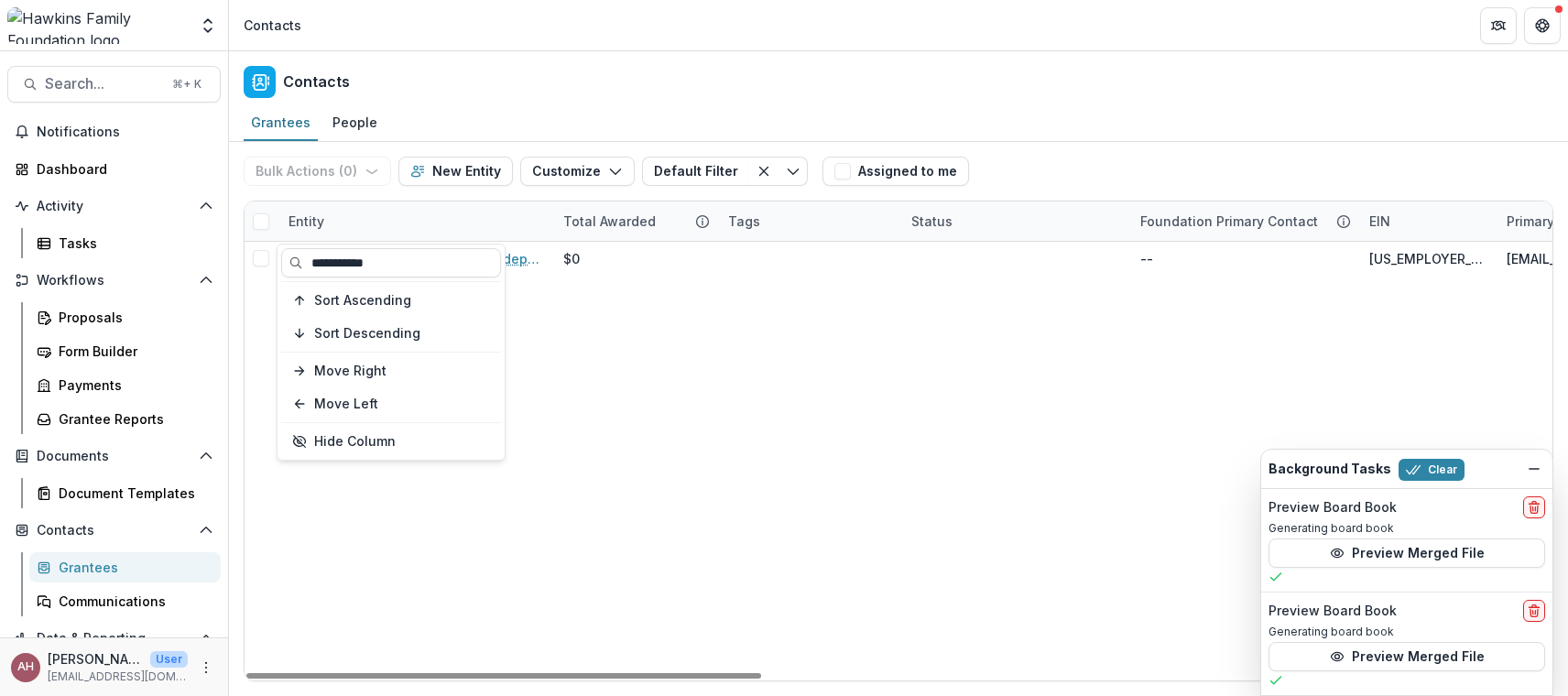
type input "**********"
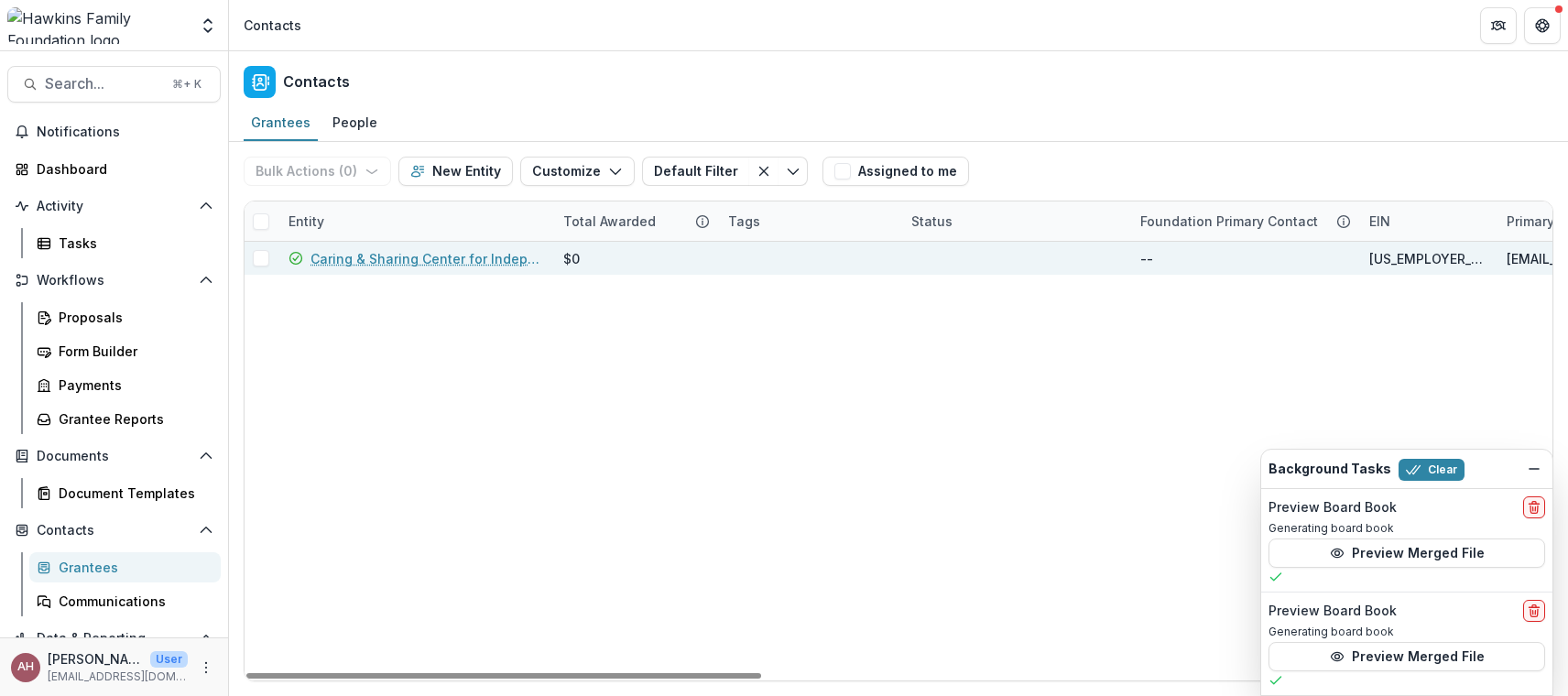
click at [429, 265] on link "Caring & Sharing Center for Independent Living, Inc., DBA Disability Achievemen…" at bounding box center [425, 258] width 231 height 19
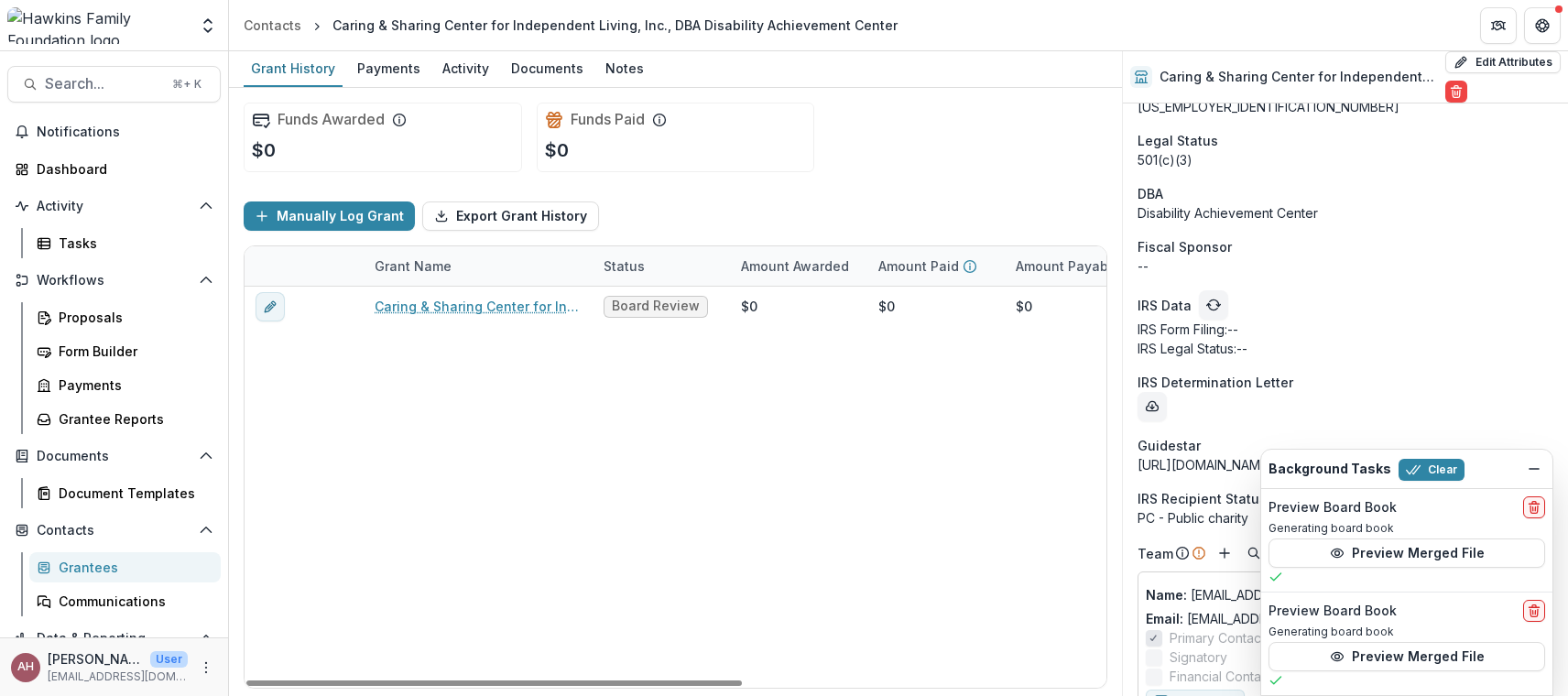
scroll to position [176, 0]
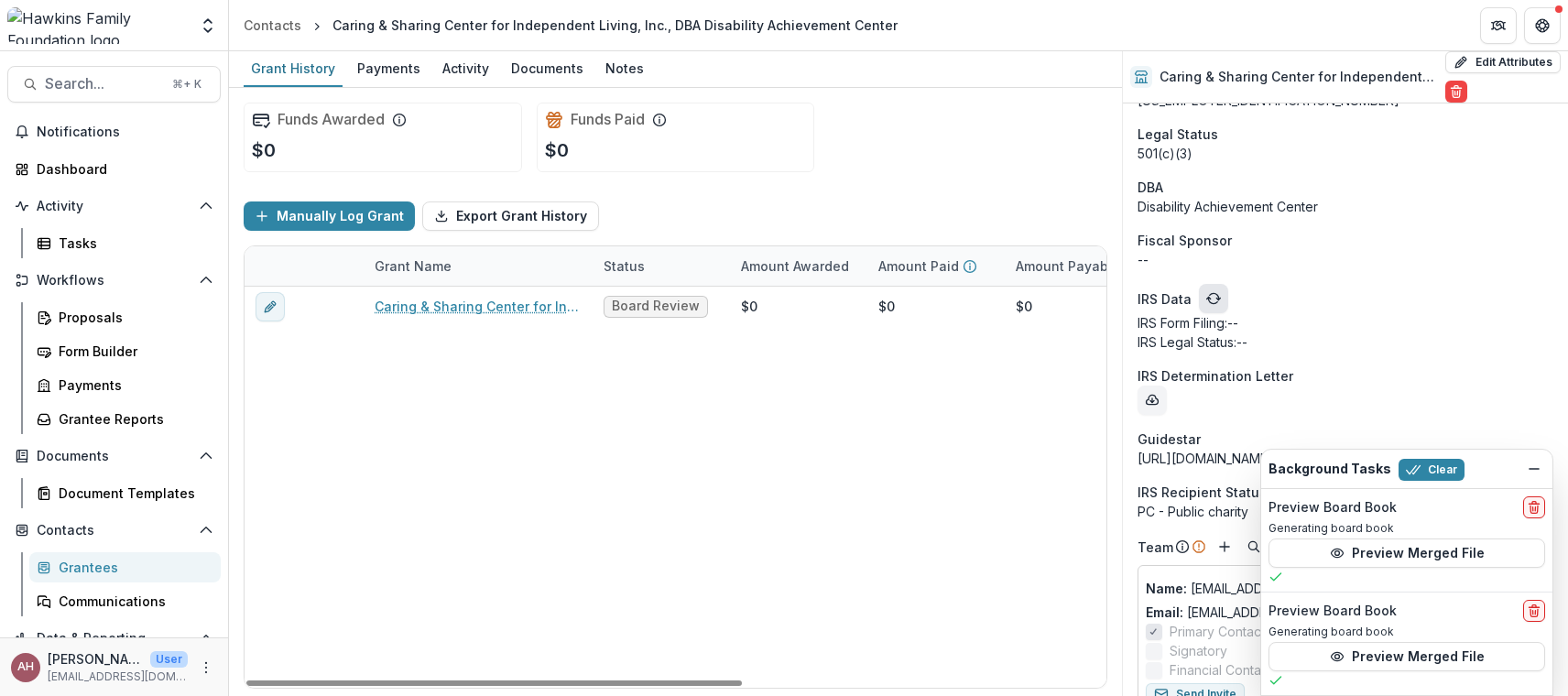
click at [1215, 299] on icon "refresh" at bounding box center [1213, 296] width 9 height 6
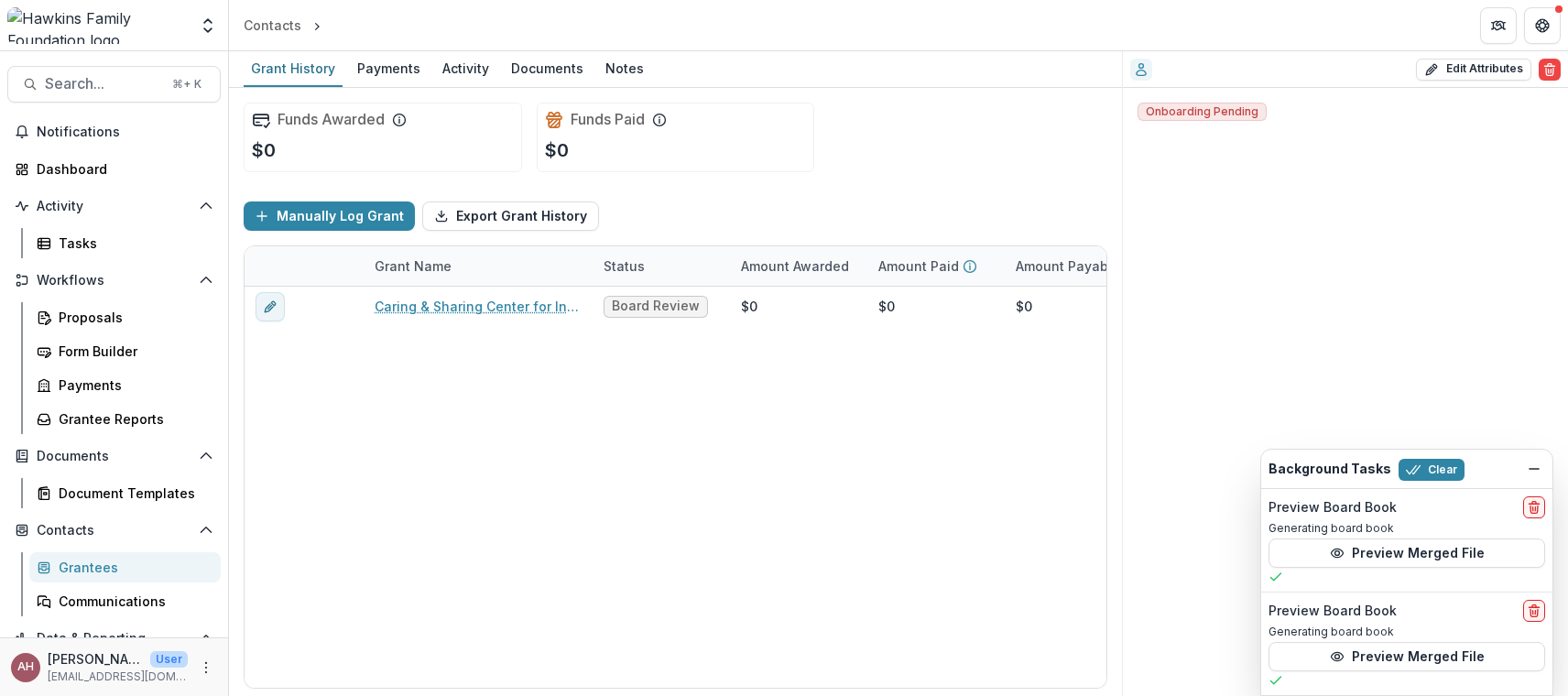
scroll to position [0, 0]
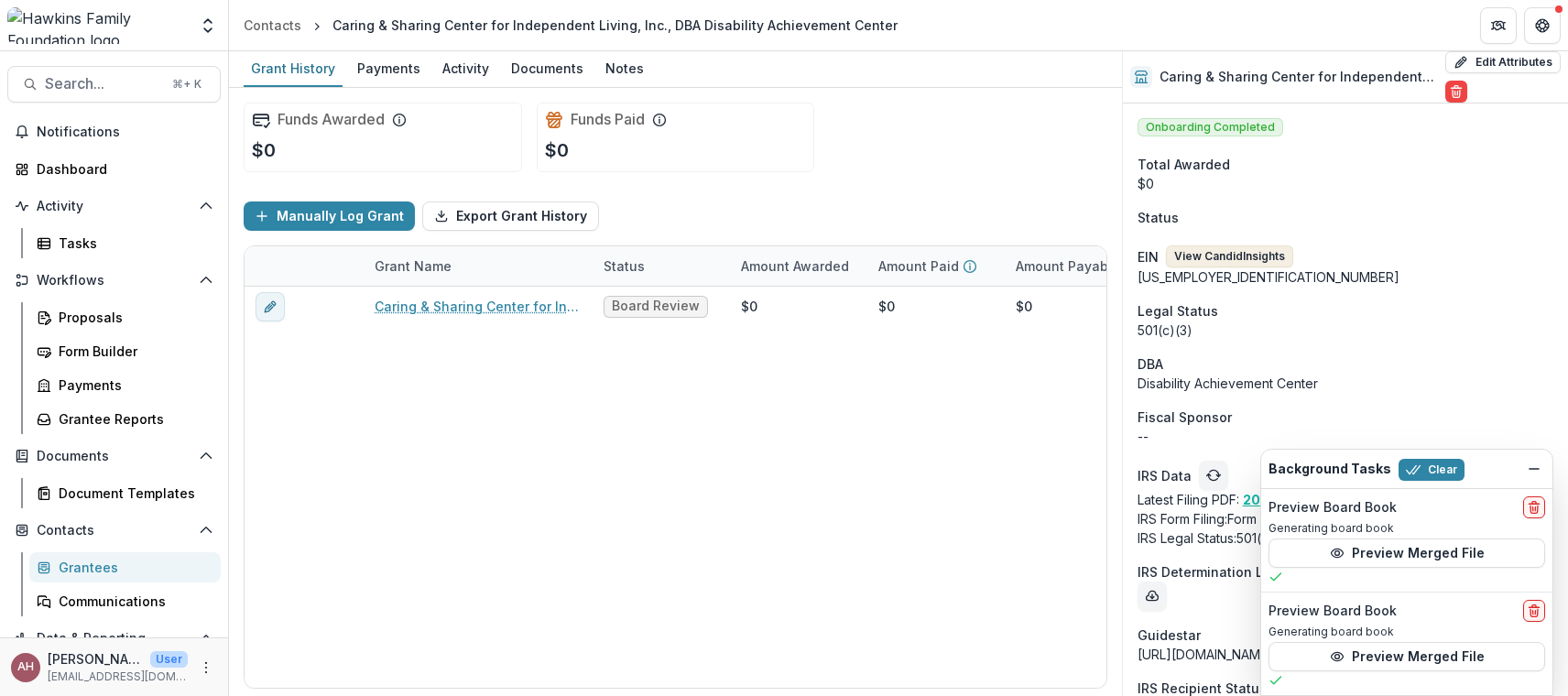
click at [1238, 258] on button "View Candid Insights" at bounding box center [1229, 257] width 127 height 22
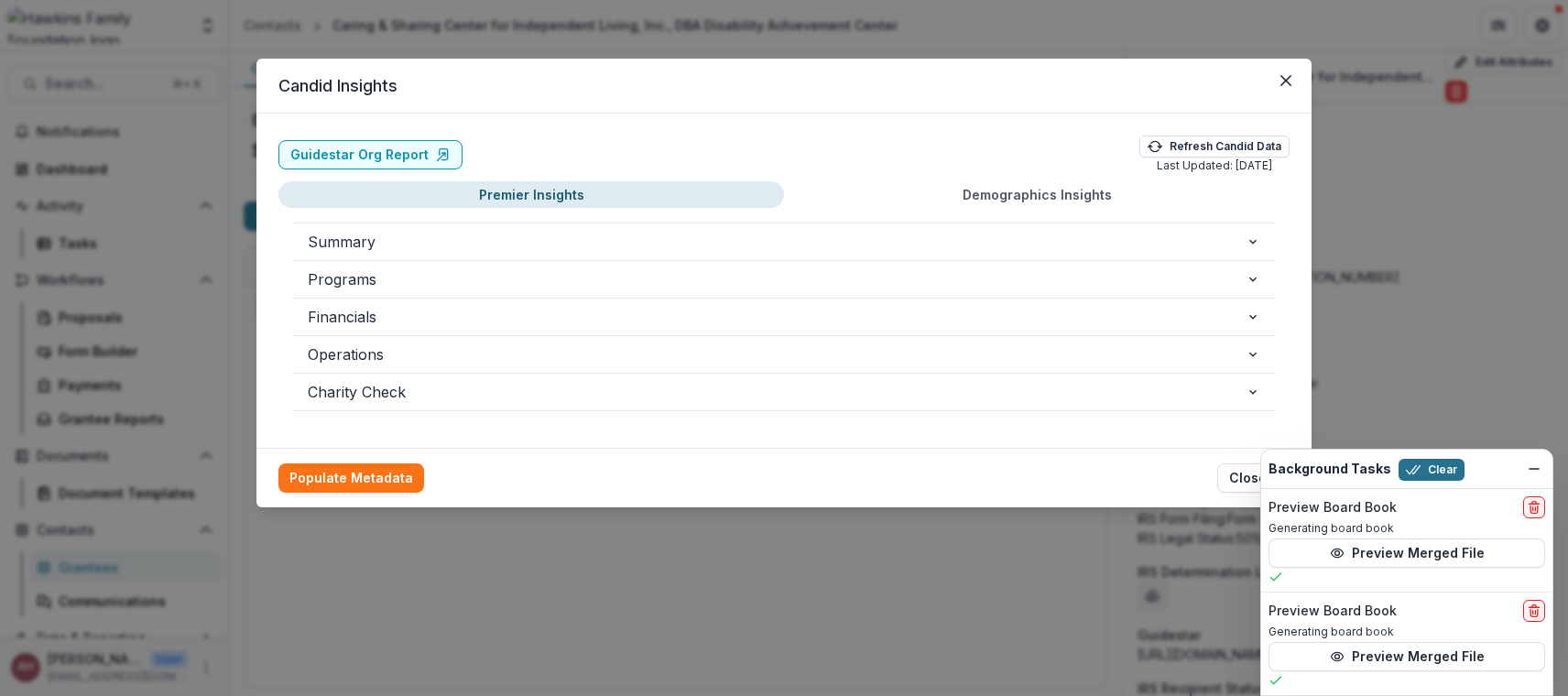
click at [1447, 468] on button "Clear" at bounding box center [1431, 470] width 66 height 22
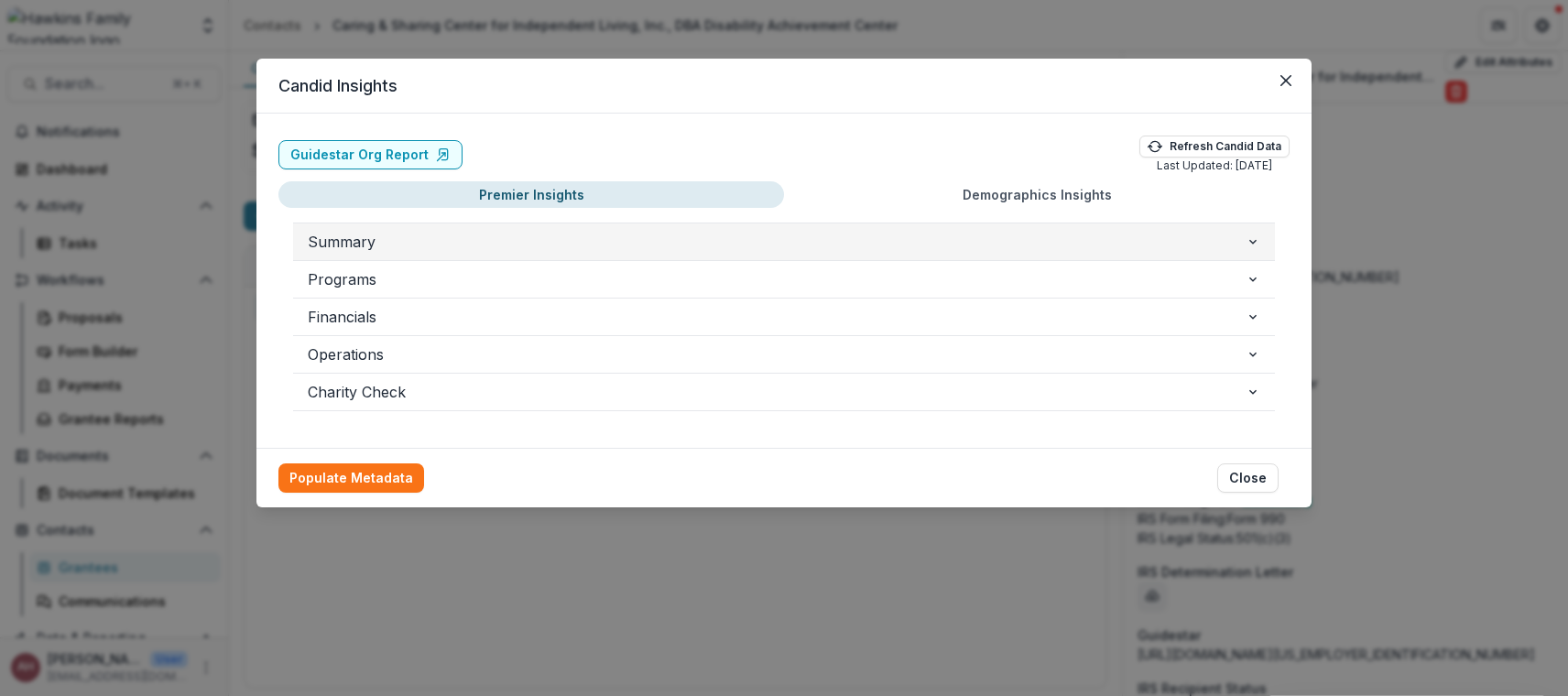
click at [363, 237] on span "Summary" at bounding box center [776, 242] width 938 height 22
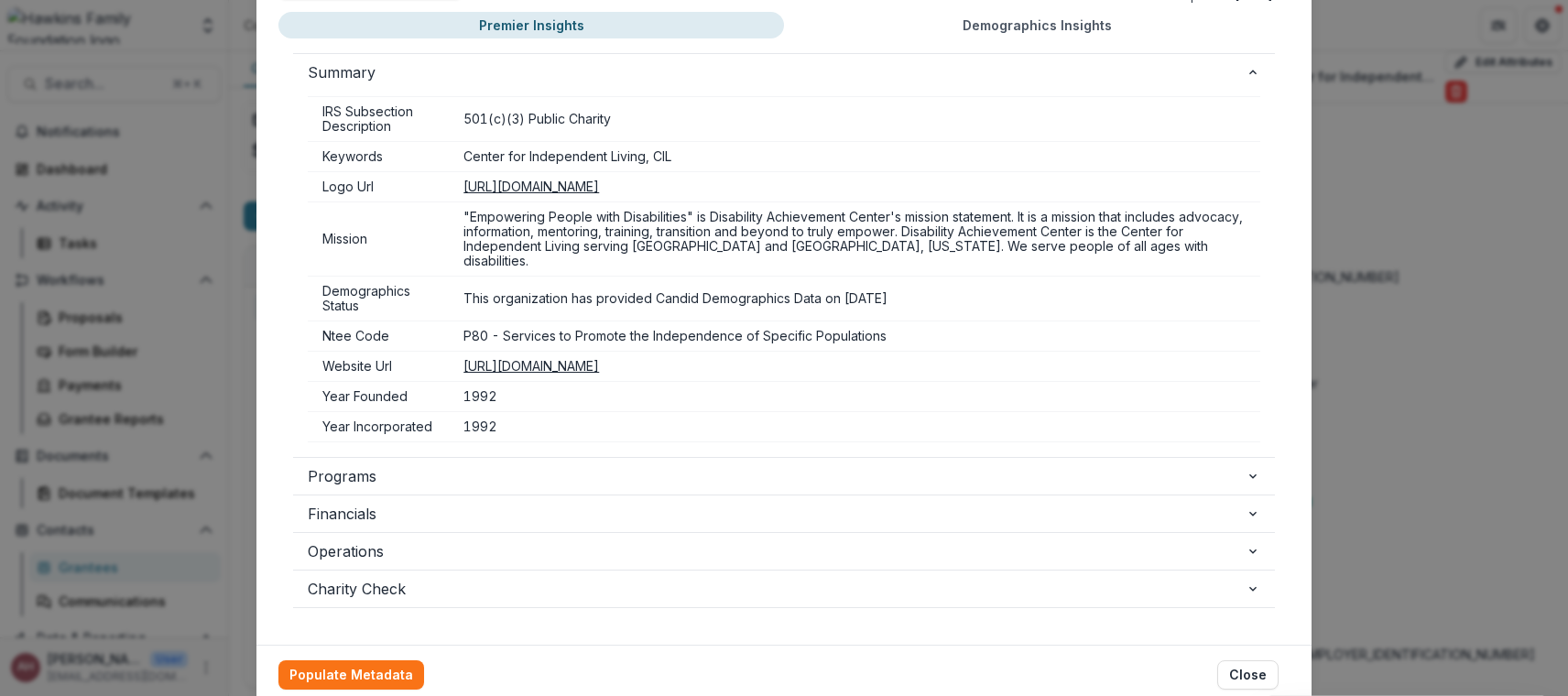
scroll to position [236, 0]
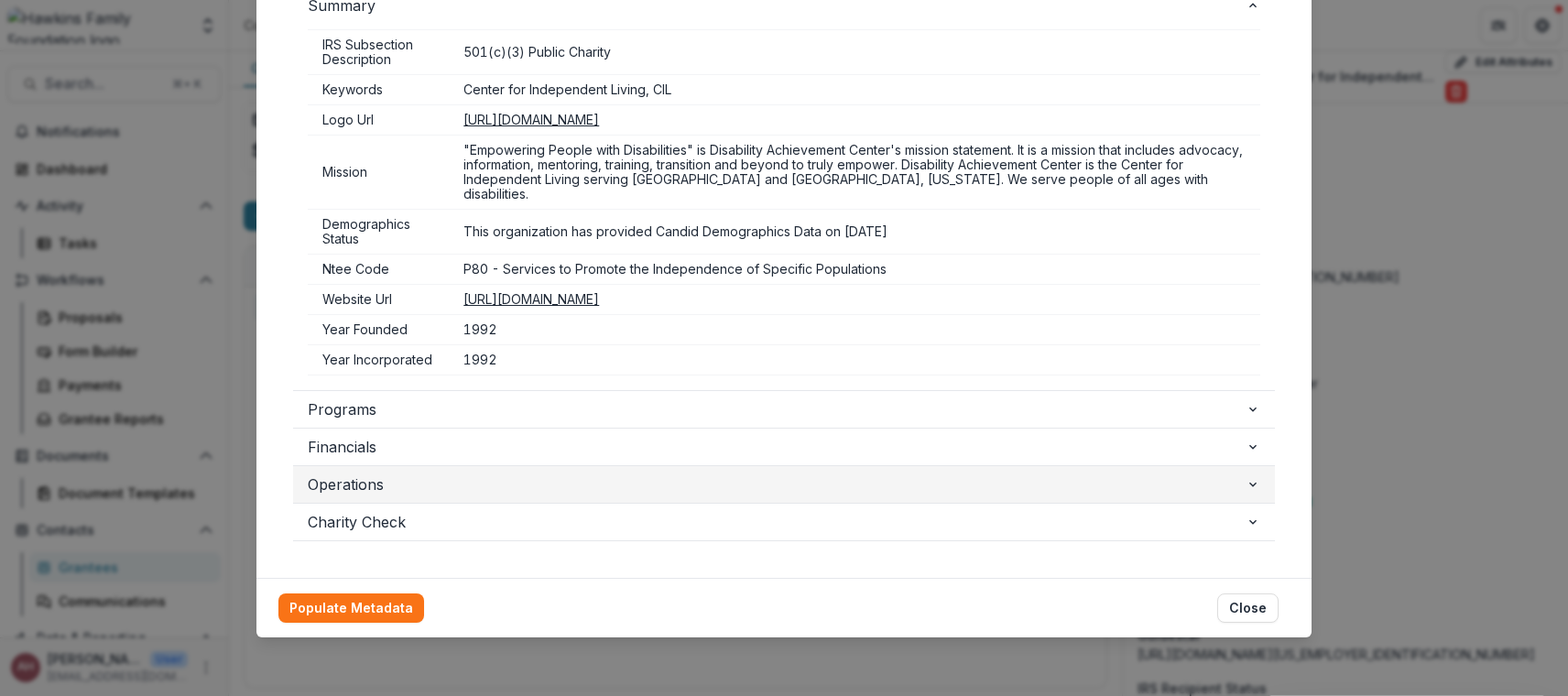
click at [358, 475] on span "Operations" at bounding box center [776, 485] width 938 height 22
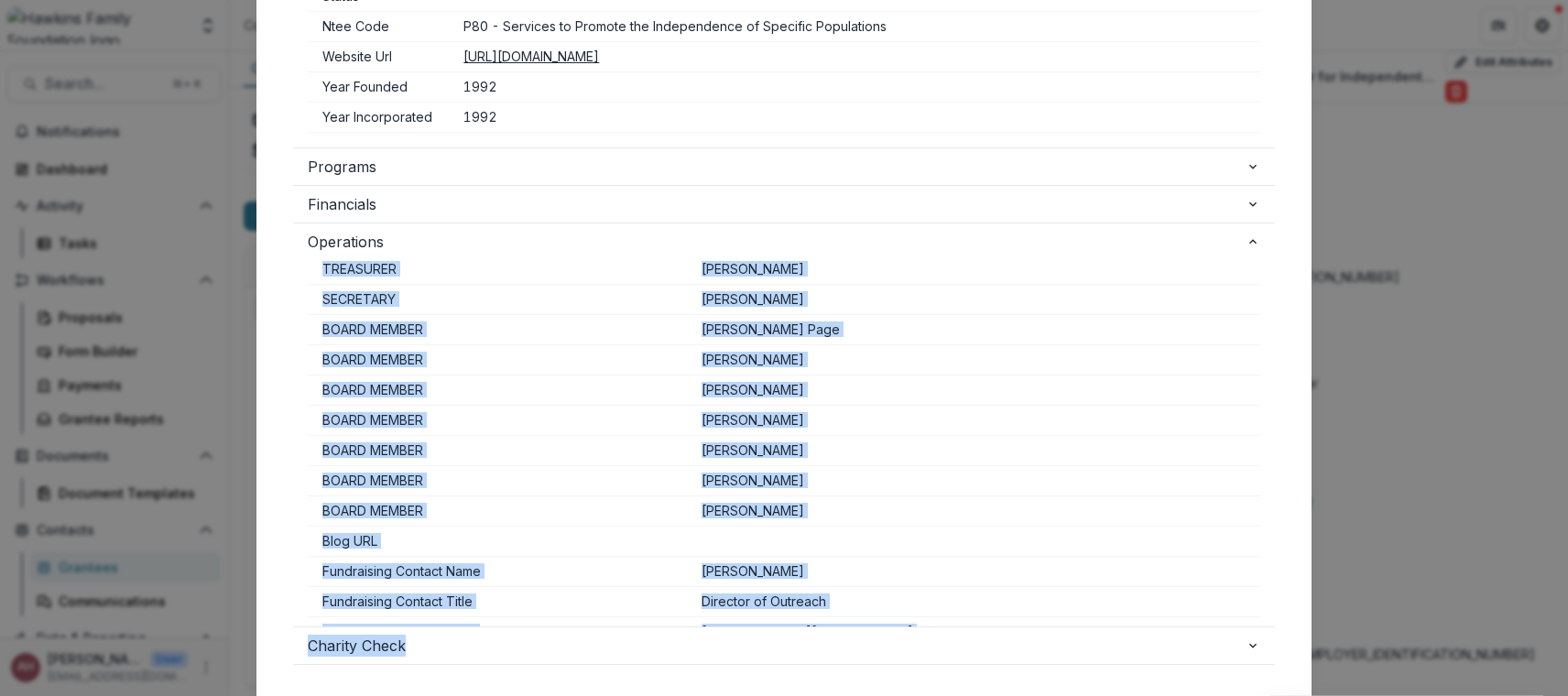
scroll to position [170, 0]
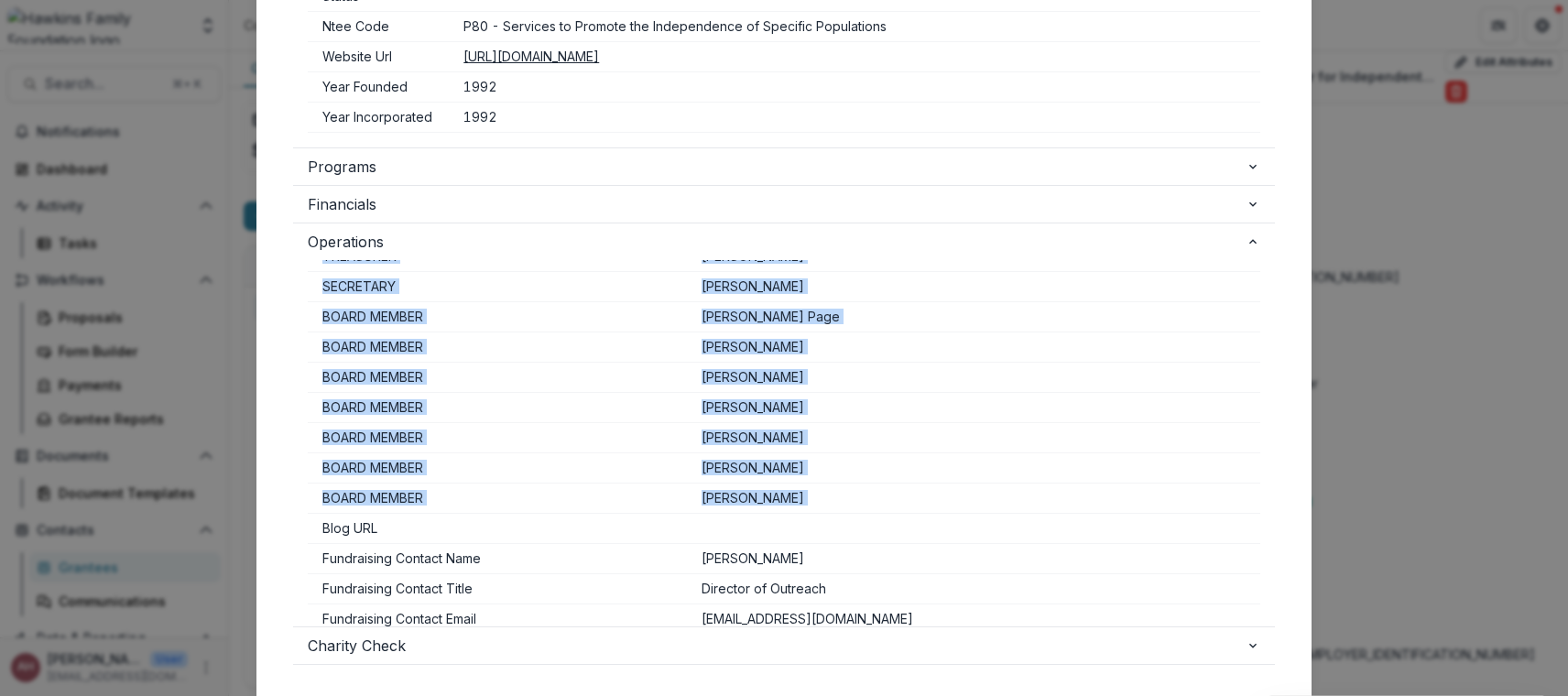
drag, startPoint x: 321, startPoint y: 290, endPoint x: 602, endPoint y: 518, distance: 361.9
click at [602, 518] on tbody "Leader Name [PERSON_NAME] EXECUTIVE DI [PERSON_NAME] PRESIDENT [PERSON_NAME] VI…" at bounding box center [783, 453] width 952 height 665
copy tbody "Leader Name [PERSON_NAME] EXECUTIVE DI [PERSON_NAME] PRESIDENT [PERSON_NAME] VI…"
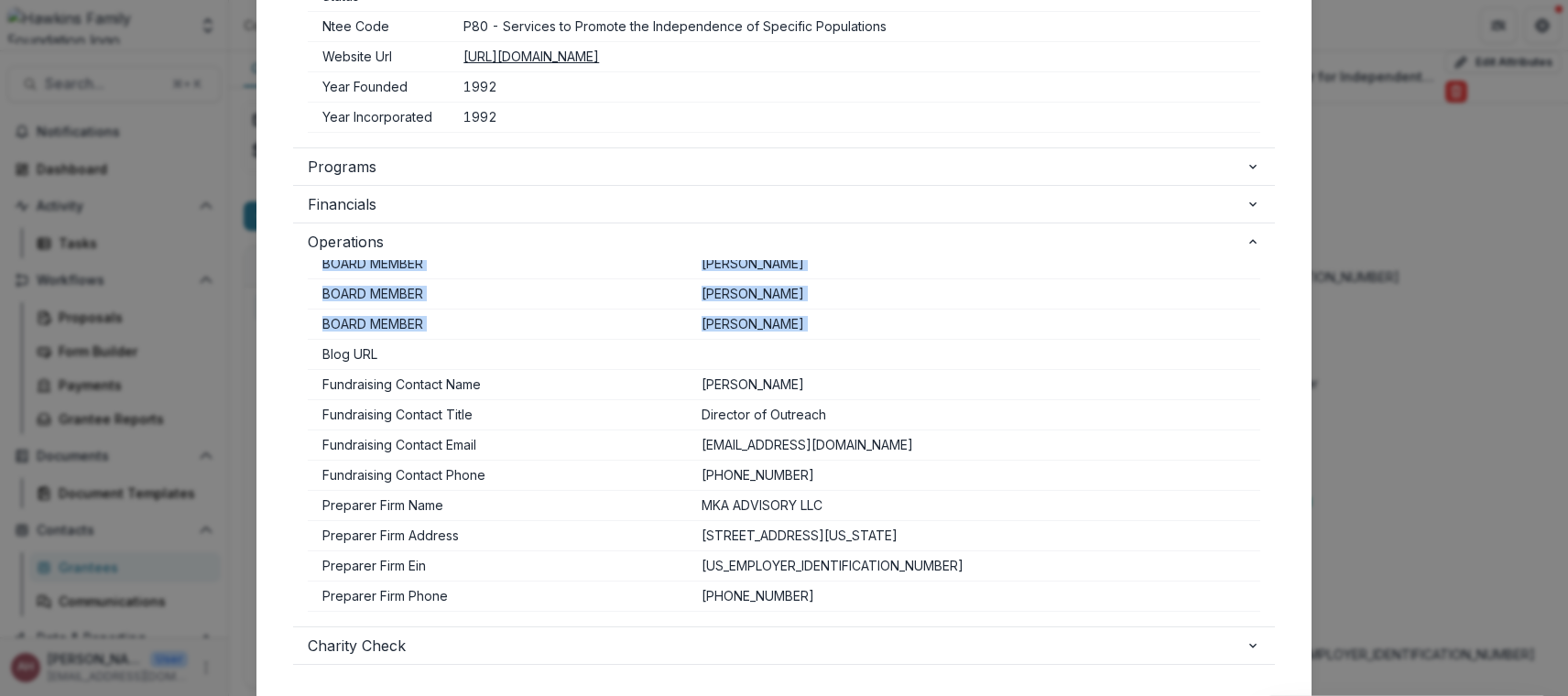
scroll to position [343, 0]
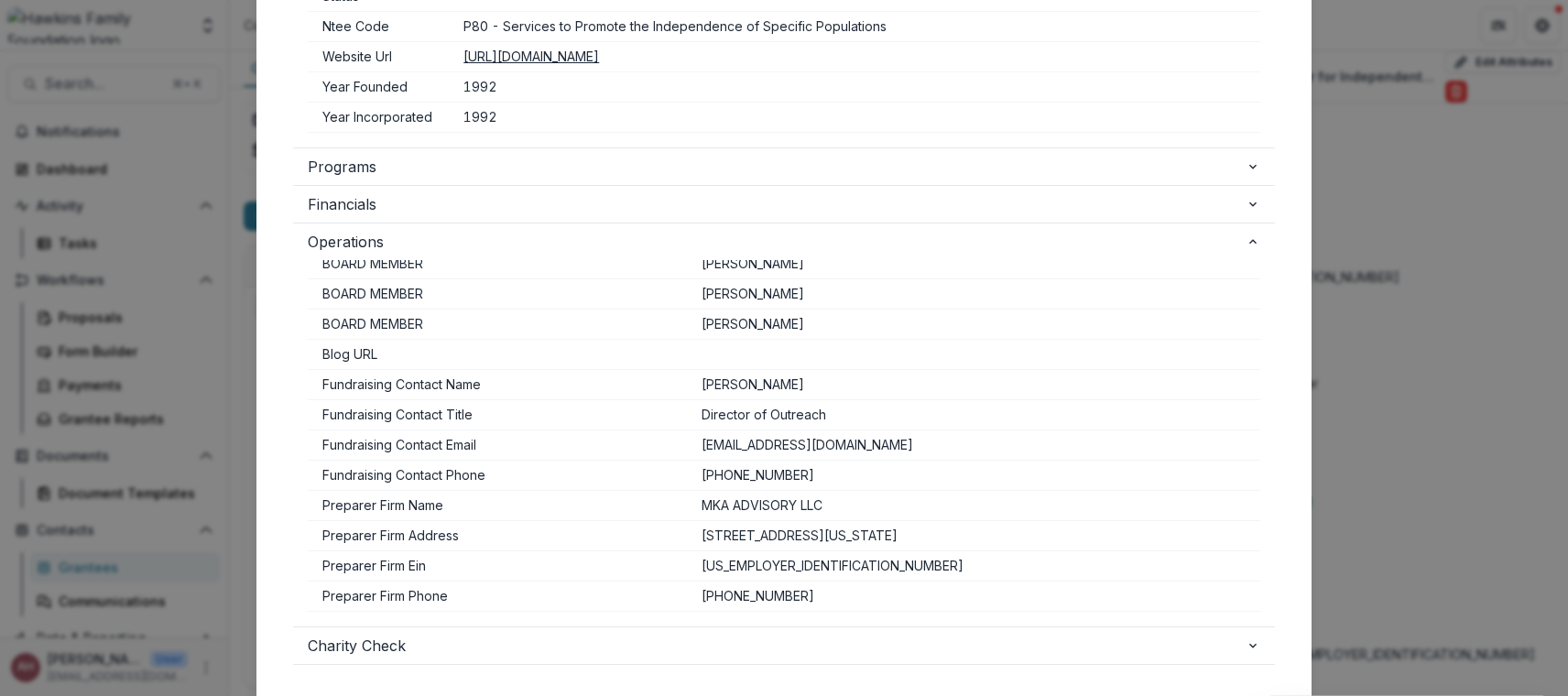
click at [687, 391] on td "[PERSON_NAME]" at bounding box center [973, 385] width 573 height 30
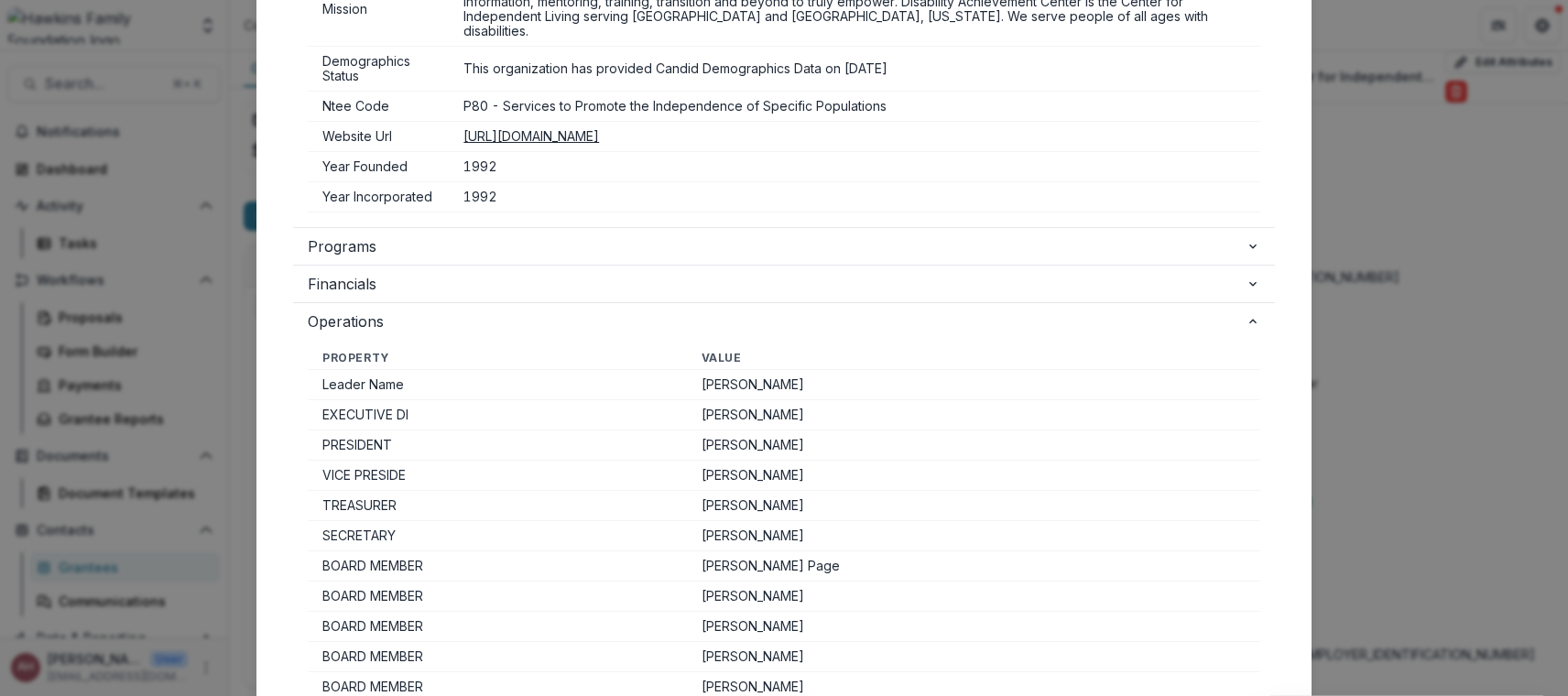
scroll to position [0, 0]
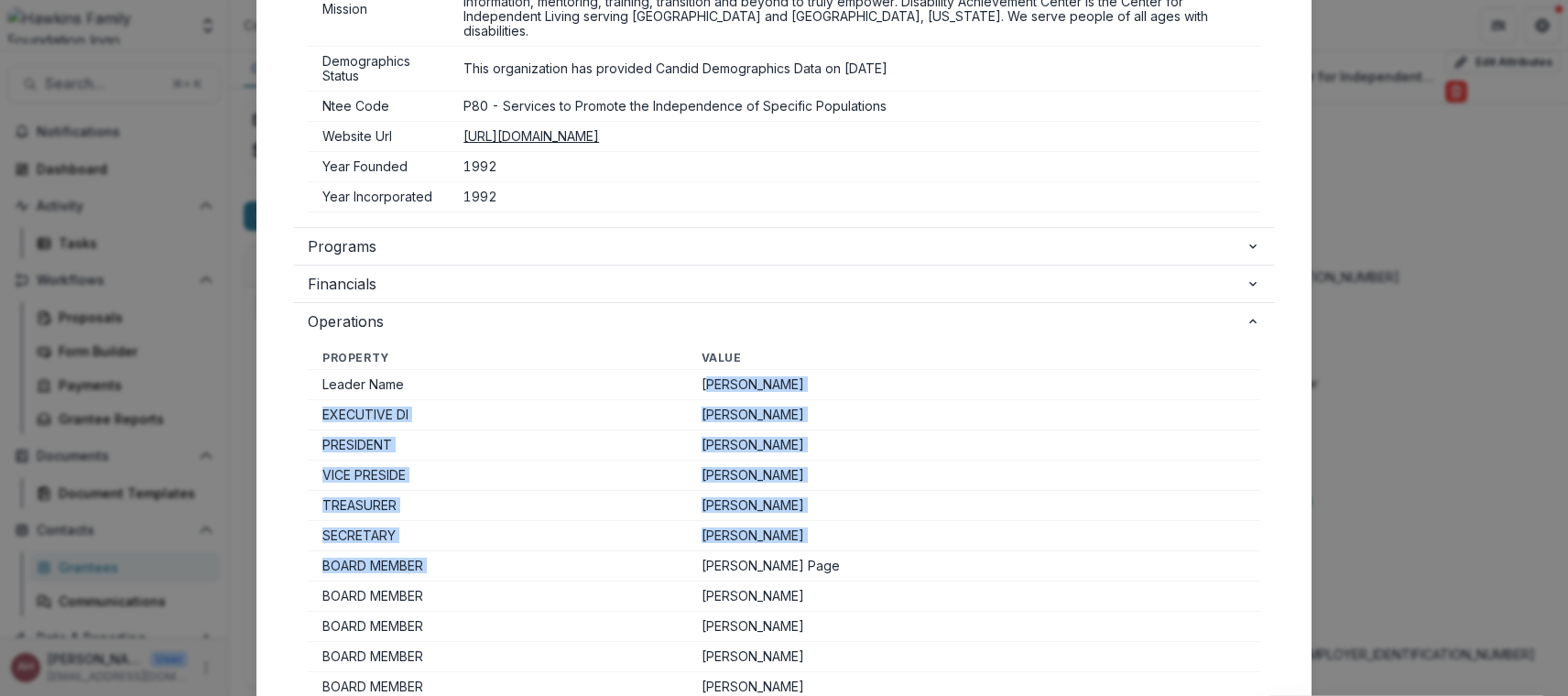
drag, startPoint x: 629, startPoint y: 380, endPoint x: 692, endPoint y: 531, distance: 163.6
click at [692, 531] on tbody "Leader Name [PERSON_NAME] EXECUTIVE DI [PERSON_NAME] PRESIDENT [PERSON_NAME] VI…" at bounding box center [783, 702] width 952 height 665
click at [692, 531] on td "[PERSON_NAME]" at bounding box center [973, 536] width 573 height 30
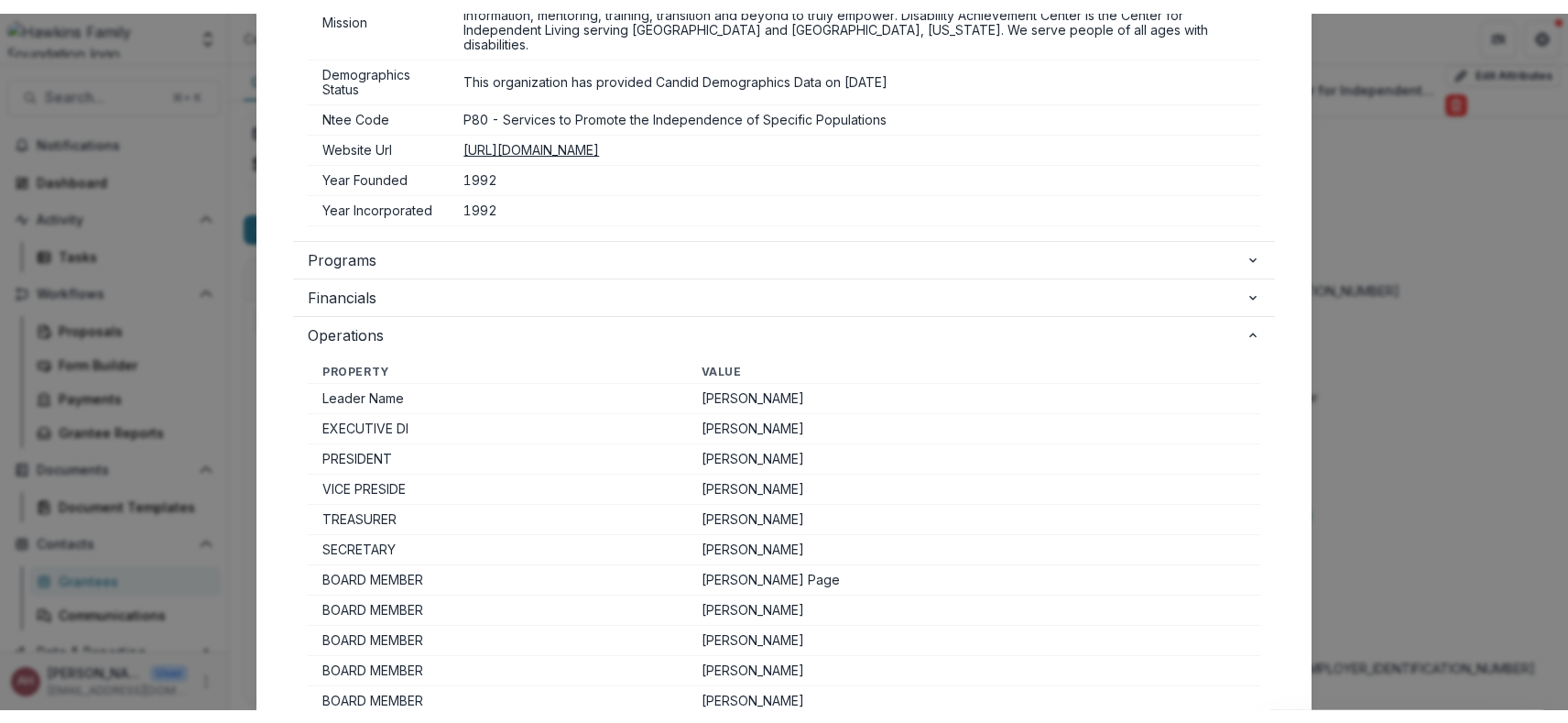
scroll to position [82, 0]
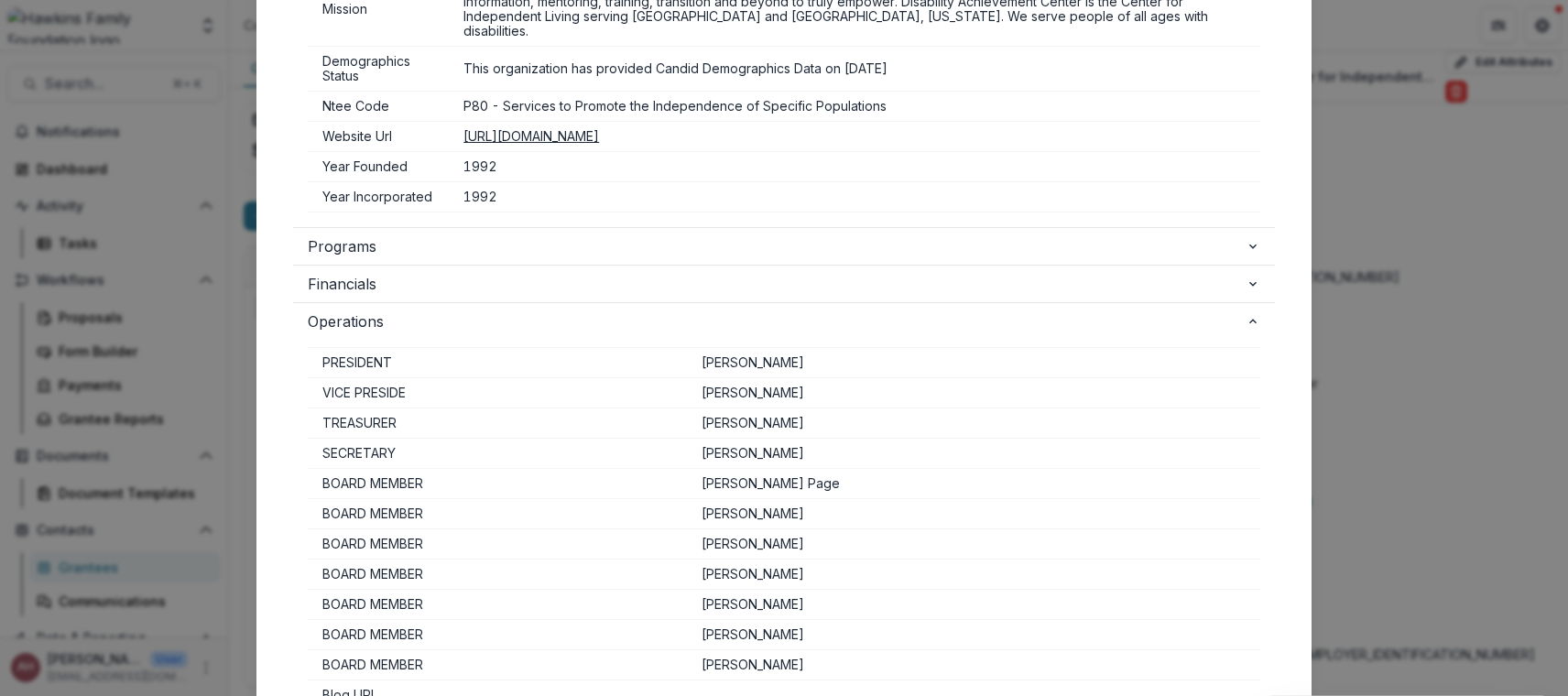
click at [200, 474] on div "Candid Insights Guidestar Org Report Refresh Candid Data Last Updated: [DATE] P…" at bounding box center [784, 348] width 1568 height 696
